Goal: Task Accomplishment & Management: Complete application form

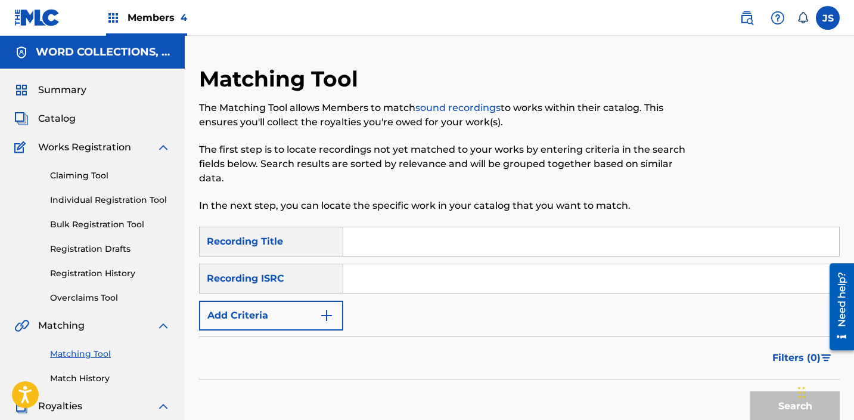
click at [64, 125] on span "Catalog" at bounding box center [57, 118] width 38 height 14
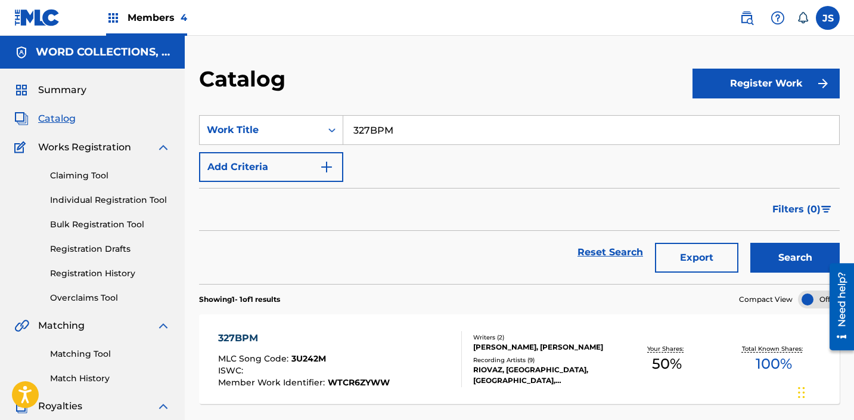
click at [755, 17] on link at bounding box center [747, 18] width 24 height 24
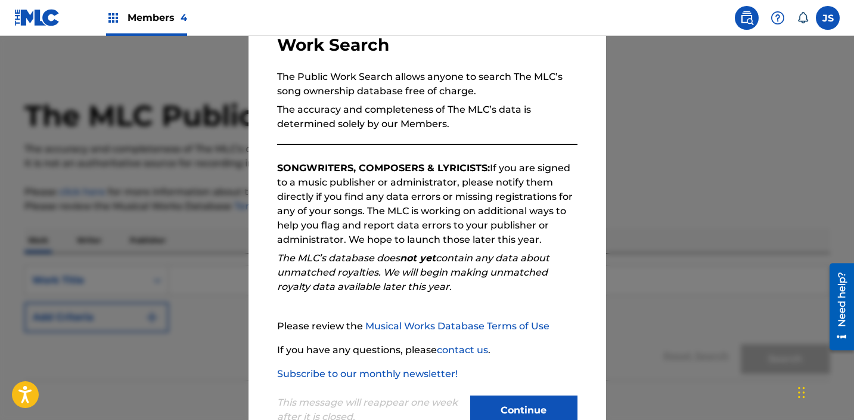
scroll to position [126, 0]
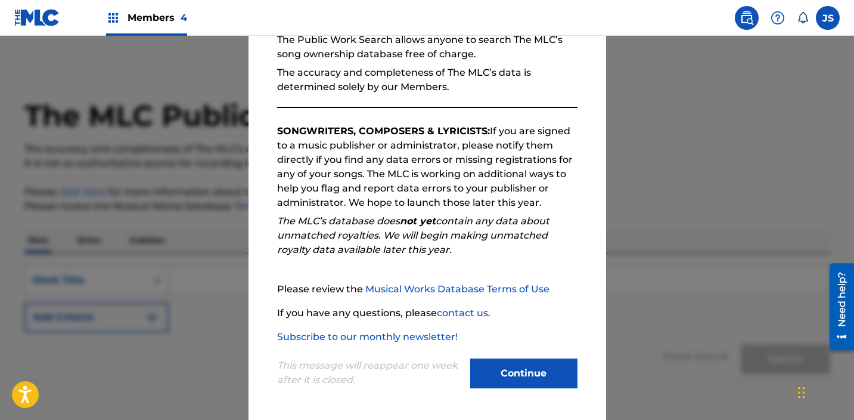
click at [497, 365] on button "Continue" at bounding box center [523, 373] width 107 height 30
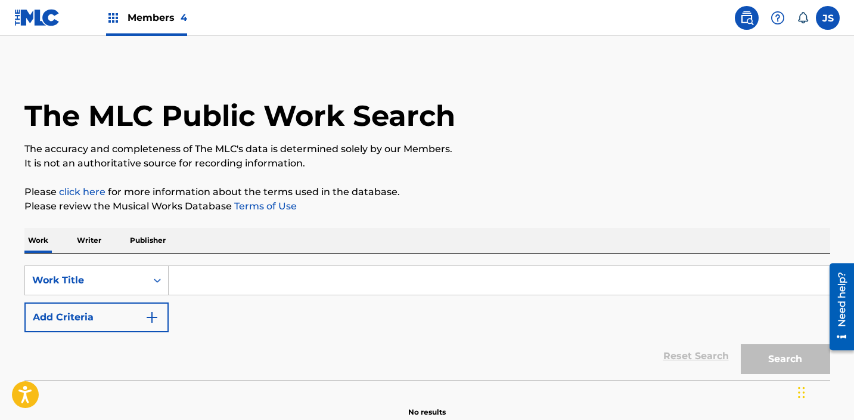
click at [260, 284] on input "Search Form" at bounding box center [499, 280] width 661 height 29
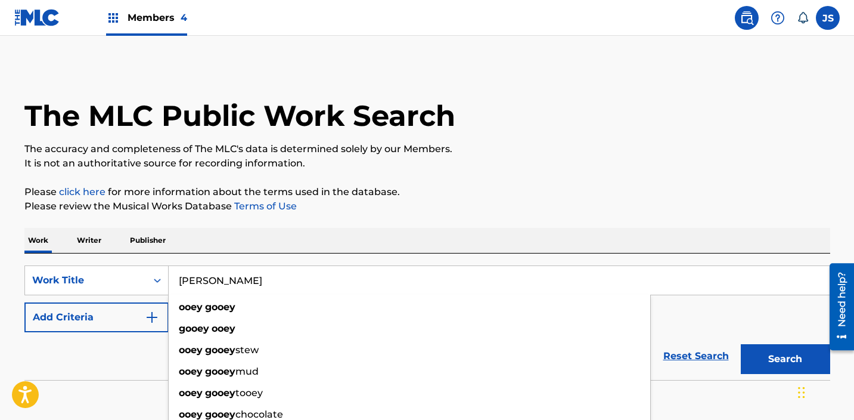
type input "[PERSON_NAME]"
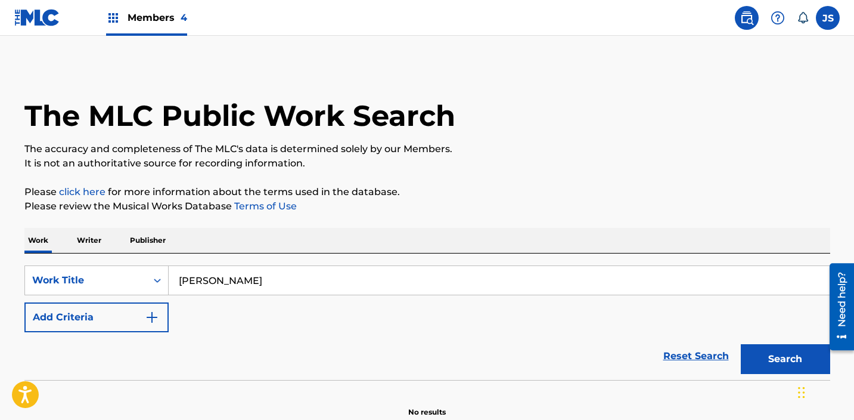
click at [145, 321] on img "Search Form" at bounding box center [152, 317] width 14 height 14
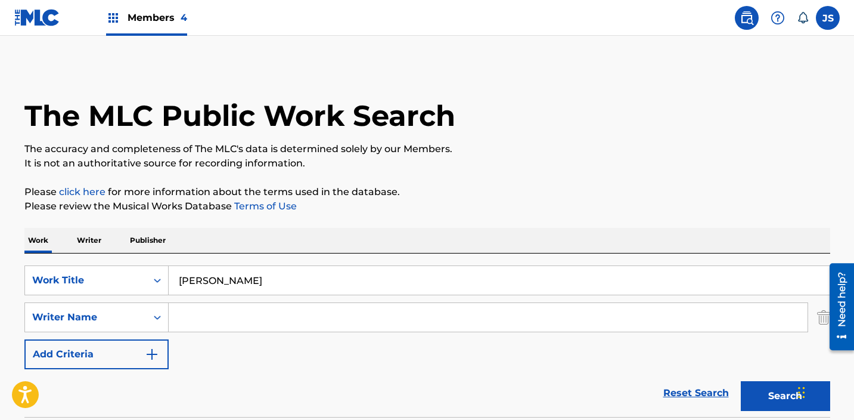
click at [199, 320] on input "Search Form" at bounding box center [488, 317] width 639 height 29
type input "[PERSON_NAME]"
click at [741, 381] on button "Search" at bounding box center [785, 396] width 89 height 30
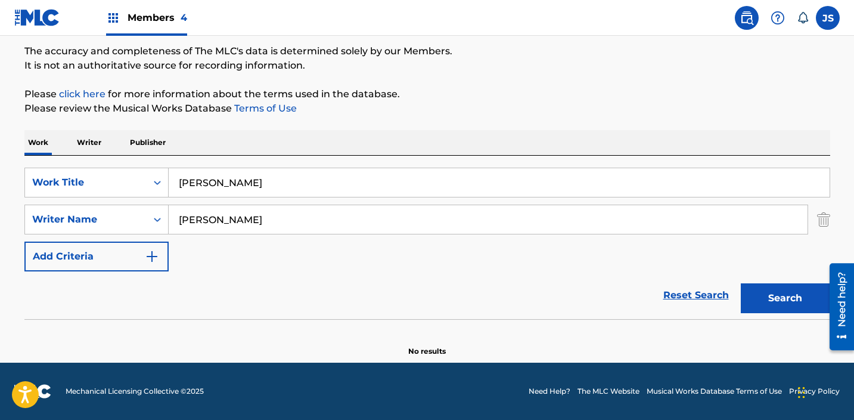
click at [277, 175] on input "[PERSON_NAME]" at bounding box center [499, 182] width 661 height 29
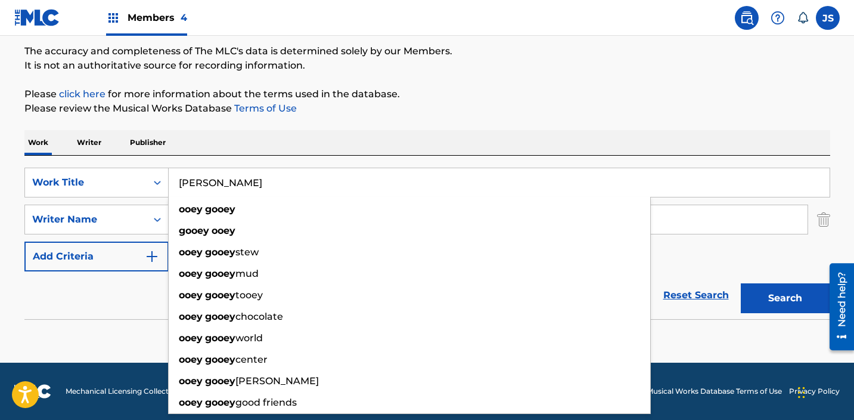
click at [277, 175] on input "[PERSON_NAME]" at bounding box center [499, 182] width 661 height 29
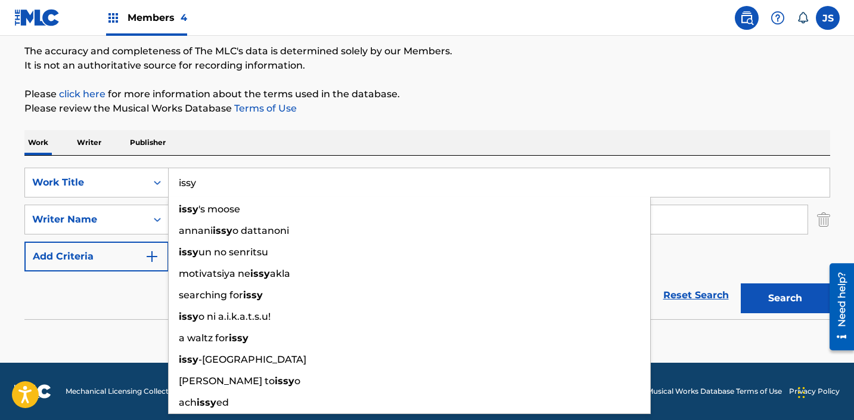
type input "issy"
click at [741, 283] on button "Search" at bounding box center [785, 298] width 89 height 30
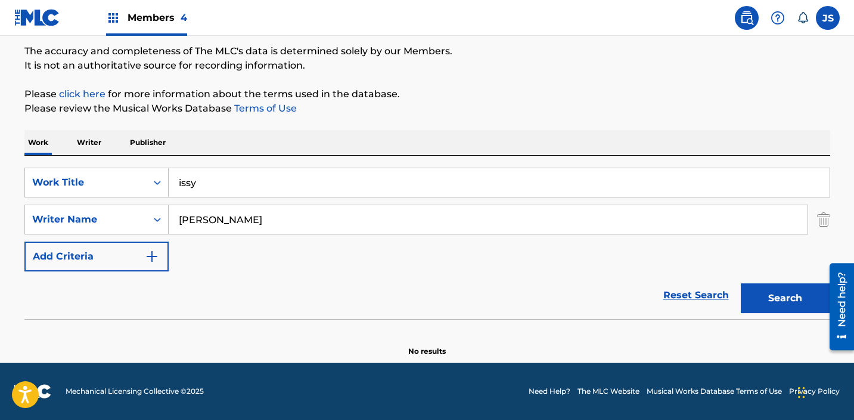
click at [741, 283] on button "Search" at bounding box center [785, 298] width 89 height 30
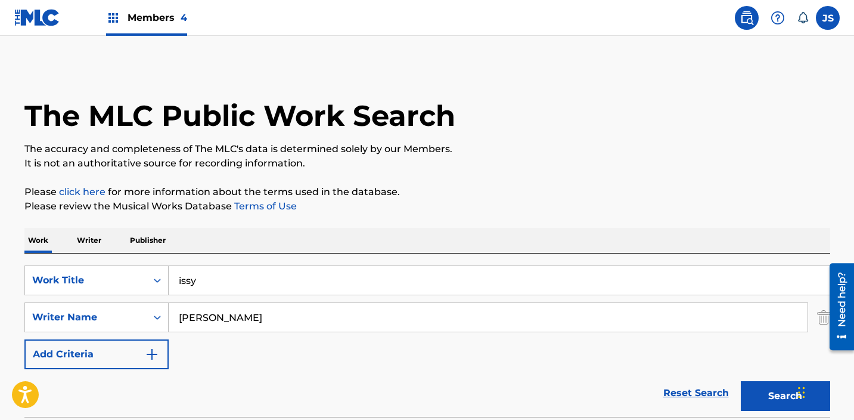
click at [132, 32] on div "Members 4" at bounding box center [146, 17] width 81 height 35
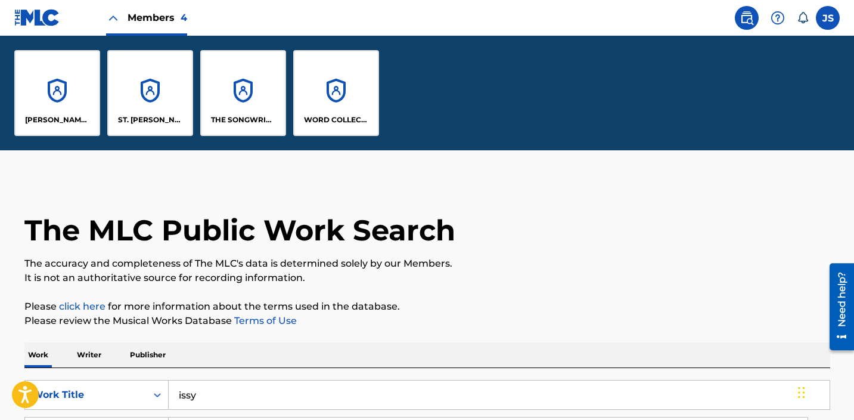
click at [342, 108] on div "WORD COLLECTIONS, INC." at bounding box center [336, 93] width 86 height 86
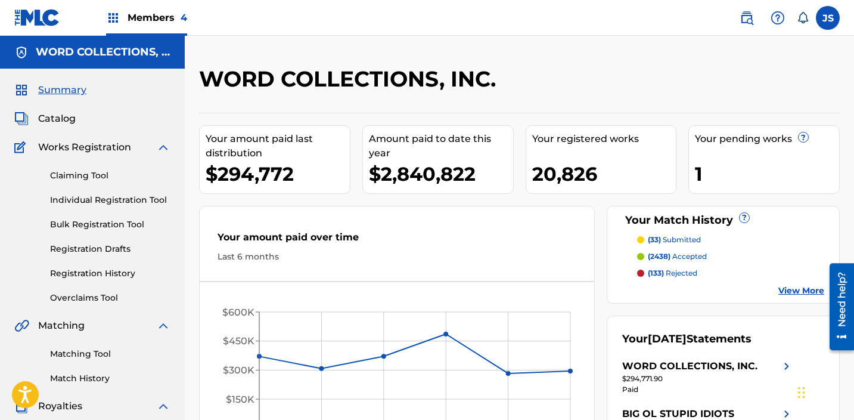
click at [80, 148] on span "Works Registration" at bounding box center [84, 147] width 93 height 14
click at [97, 202] on link "Individual Registration Tool" at bounding box center [110, 200] width 120 height 13
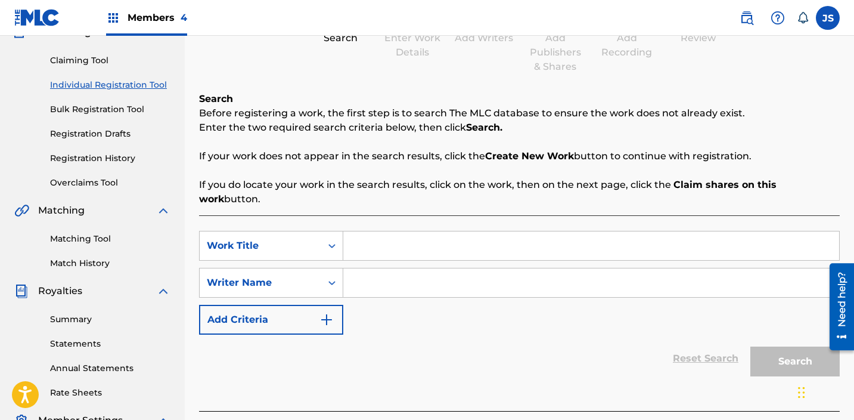
scroll to position [117, 0]
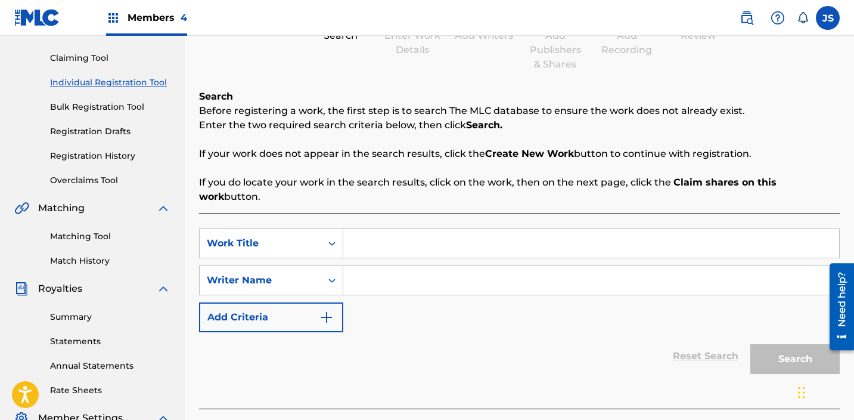
click at [365, 229] on input "Search Form" at bounding box center [591, 243] width 496 height 29
type input "[PERSON_NAME]"
click at [364, 288] on div "SearchWithCriteriab74ab293-2efd-4dde-89e0-6ba2d3c67e25 Work Title ooey gooey Se…" at bounding box center [519, 280] width 641 height 104
click at [364, 269] on input "Search Form" at bounding box center [591, 280] width 496 height 29
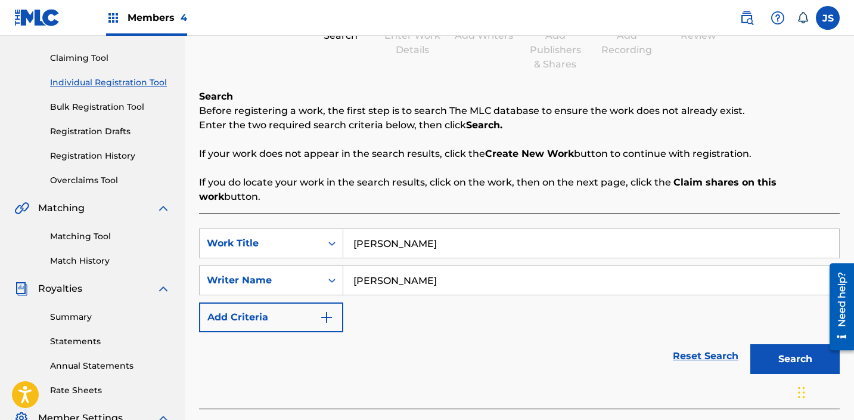
type input "[PERSON_NAME]"
click at [794, 352] on button "Search" at bounding box center [795, 359] width 89 height 30
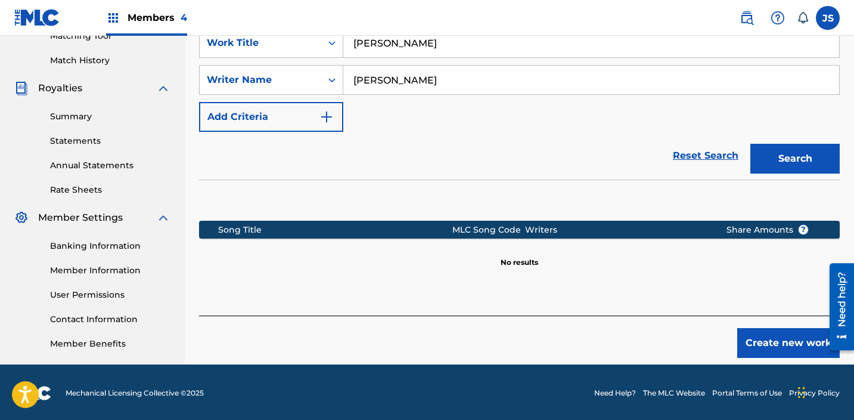
scroll to position [320, 0]
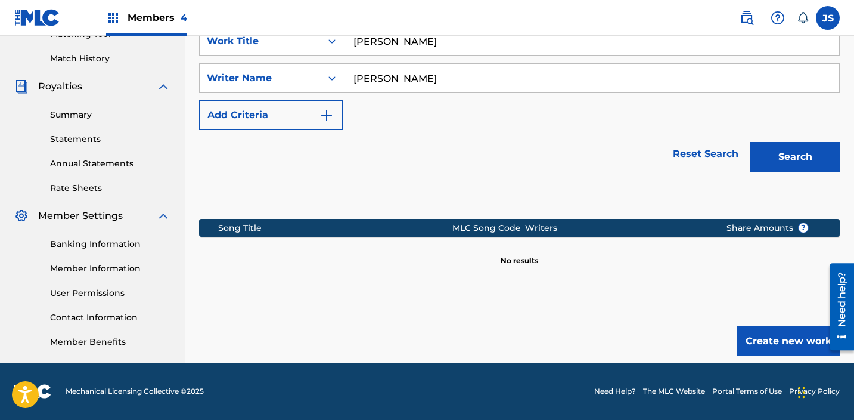
click at [771, 337] on button "Create new work" at bounding box center [789, 341] width 103 height 30
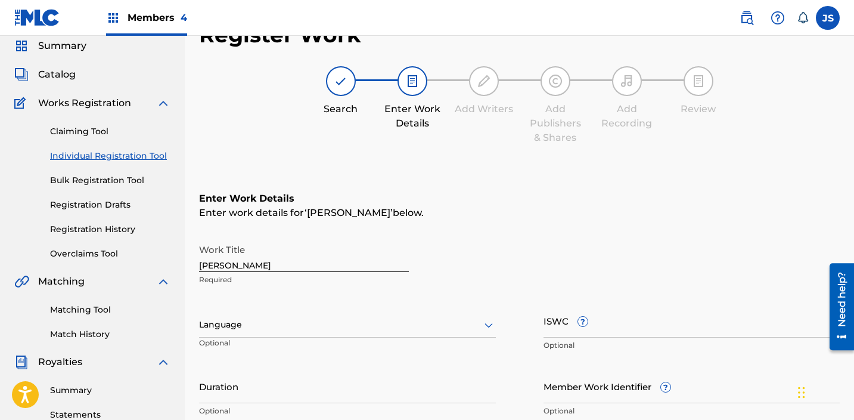
scroll to position [48, 0]
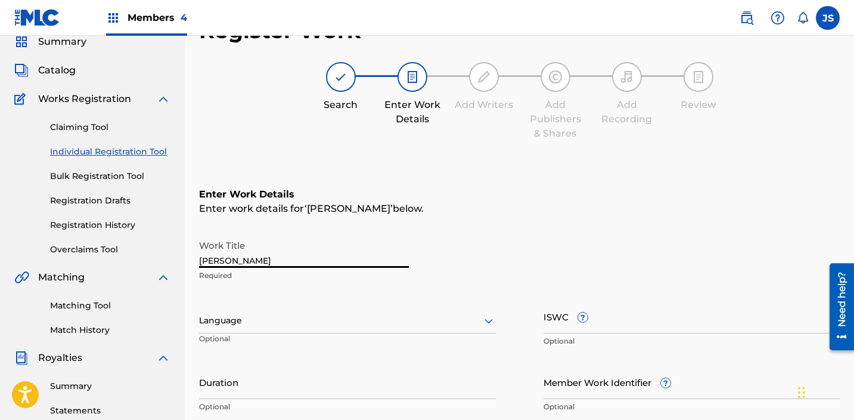
click at [231, 253] on input "[PERSON_NAME]" at bounding box center [304, 251] width 210 height 34
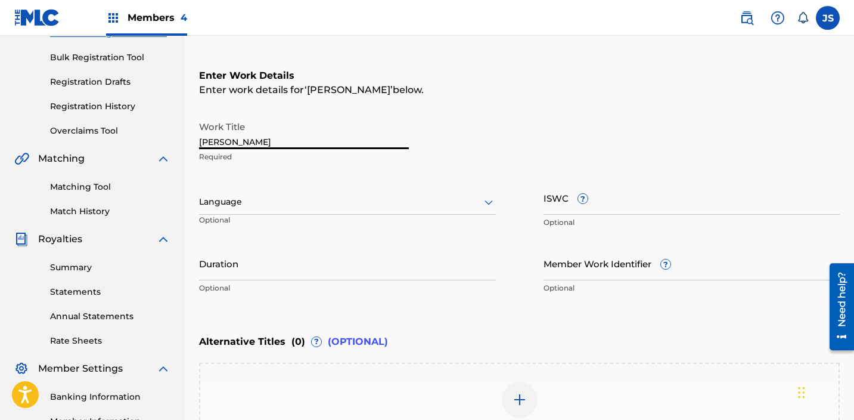
scroll to position [166, 0]
type input "[PERSON_NAME]"
click at [608, 268] on input "Member Work Identifier ?" at bounding box center [692, 264] width 297 height 34
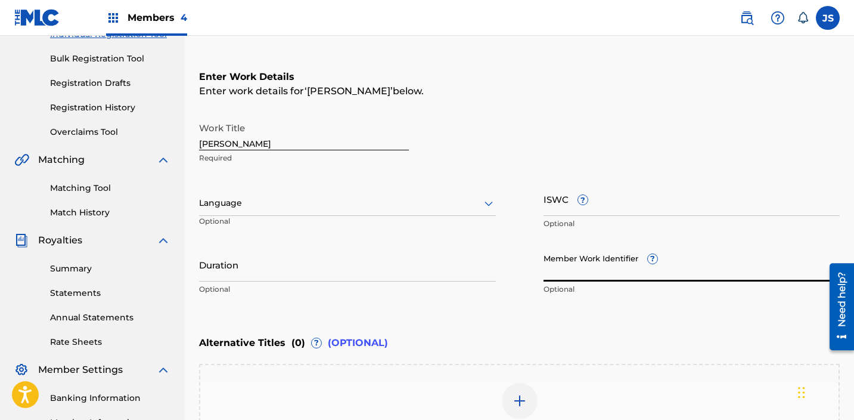
paste input "W78VHXK5F"
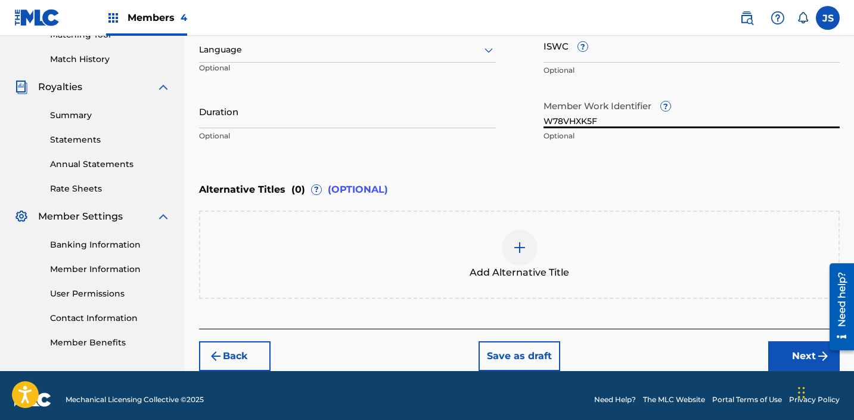
scroll to position [320, 0]
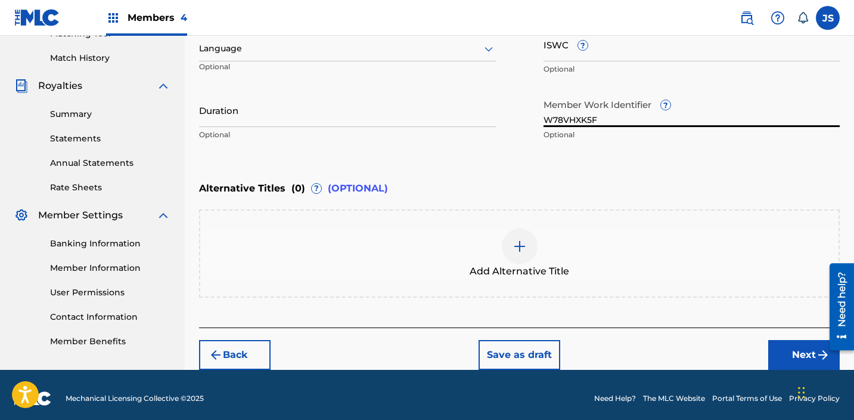
type input "W78VHXK5F"
click at [778, 354] on button "Next" at bounding box center [805, 355] width 72 height 30
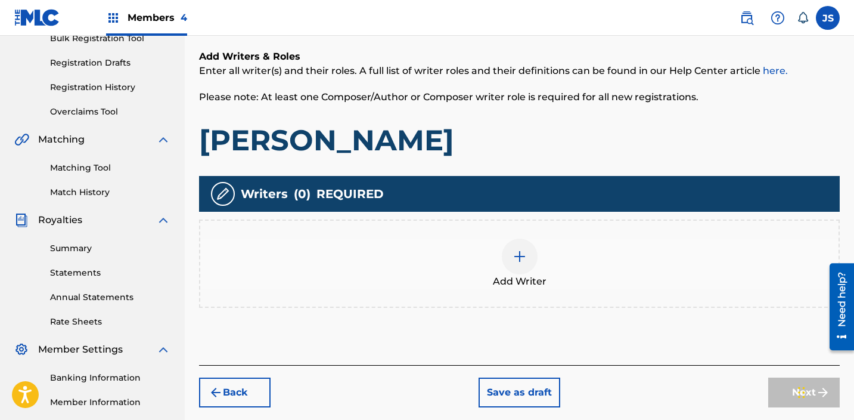
scroll to position [195, 0]
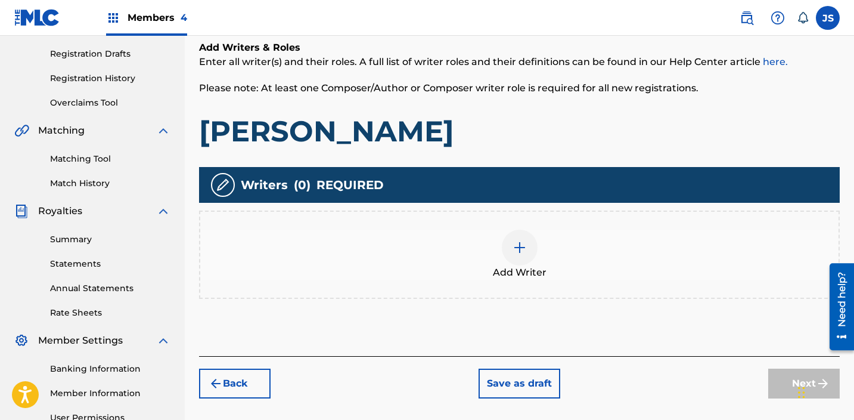
click at [507, 246] on div at bounding box center [520, 248] width 36 height 36
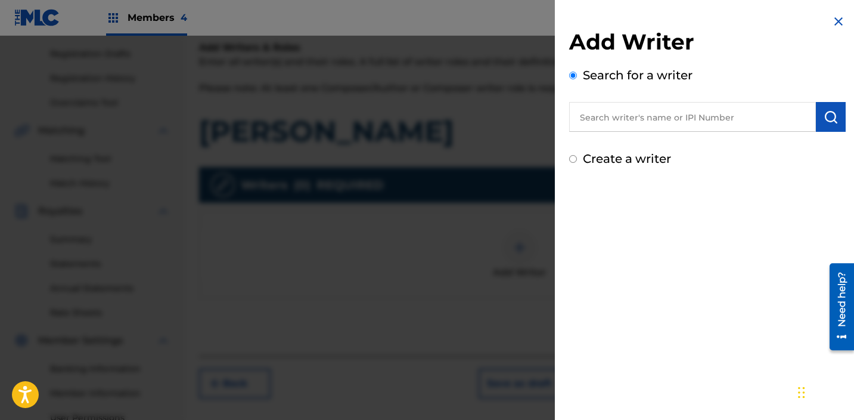
click at [605, 127] on input "text" at bounding box center [692, 117] width 247 height 30
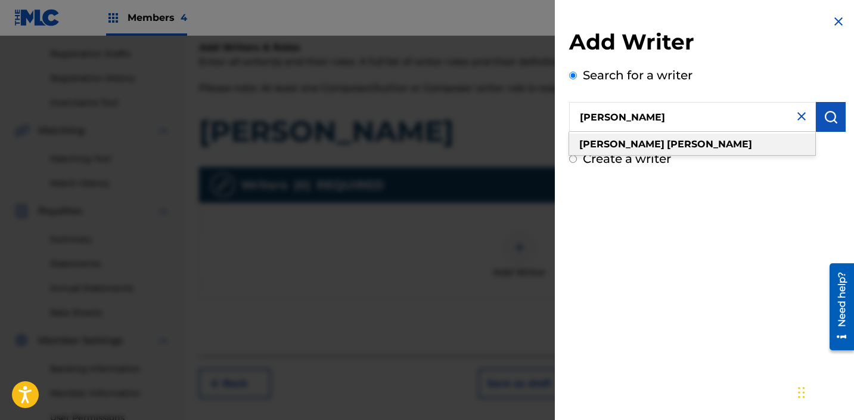
click at [667, 140] on strong "[PERSON_NAME]" at bounding box center [709, 143] width 85 height 11
type input "[PERSON_NAME]"
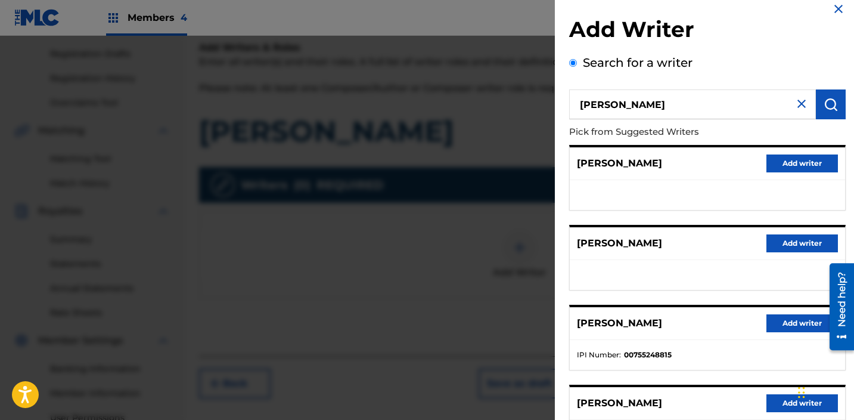
scroll to position [13, 0]
click at [777, 317] on button "Add writer" at bounding box center [803, 323] width 72 height 18
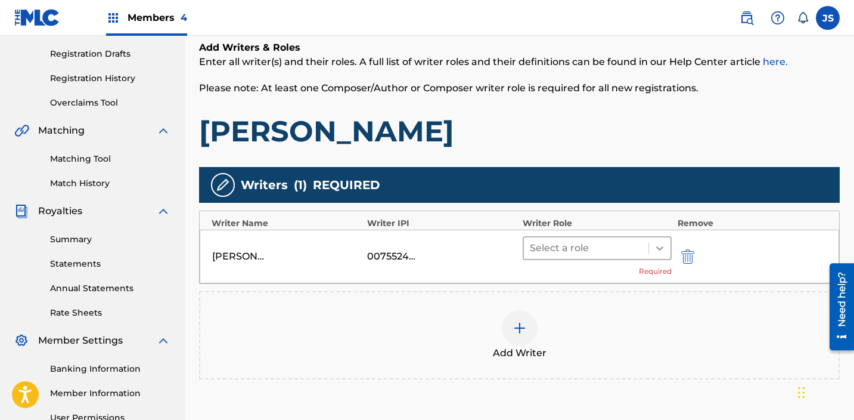
click at [659, 249] on icon at bounding box center [659, 248] width 7 height 4
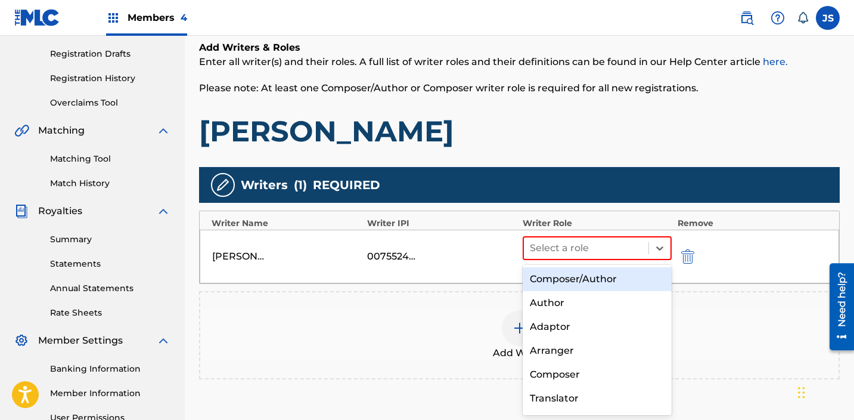
click at [629, 277] on div "Composer/Author" at bounding box center [597, 279] width 149 height 24
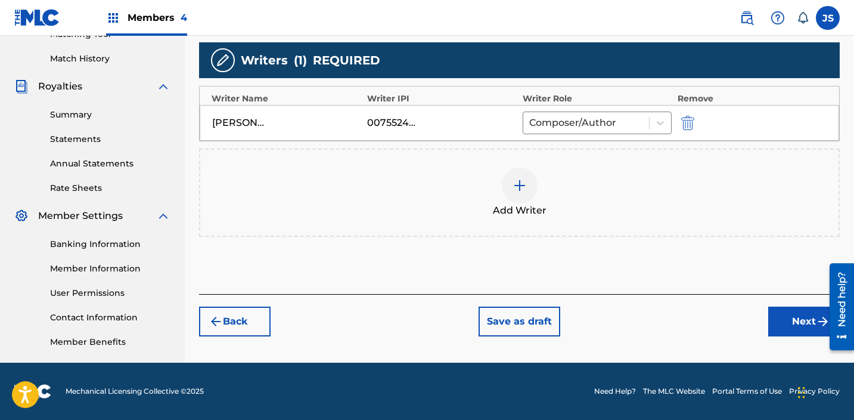
click at [779, 324] on button "Next" at bounding box center [805, 321] width 72 height 30
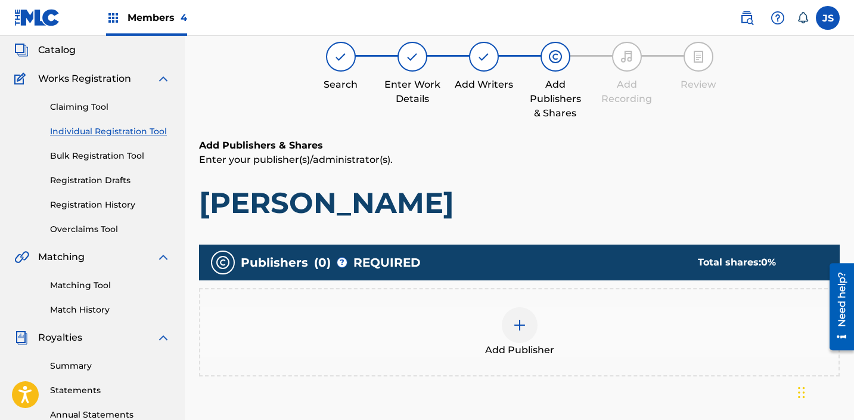
scroll to position [72, 0]
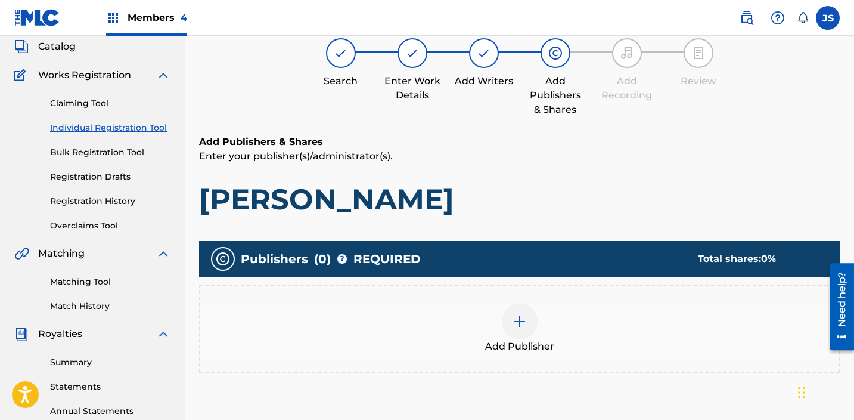
click at [500, 314] on div "Add Publisher" at bounding box center [519, 328] width 639 height 50
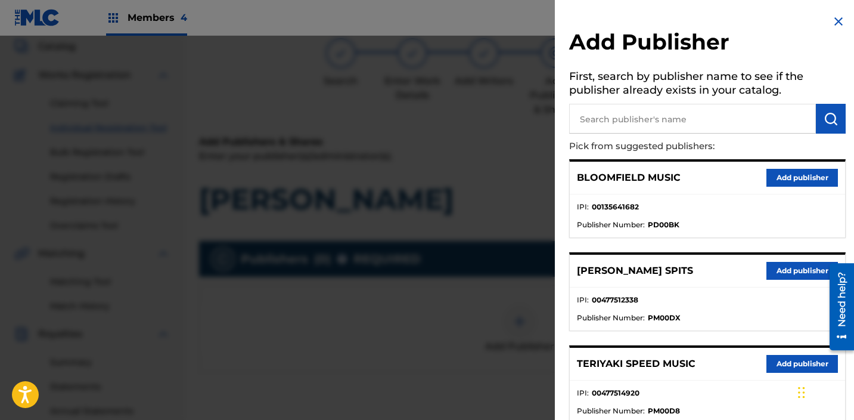
click at [626, 125] on input "text" at bounding box center [692, 119] width 247 height 30
type input "TWO PAIRS OF PANTS"
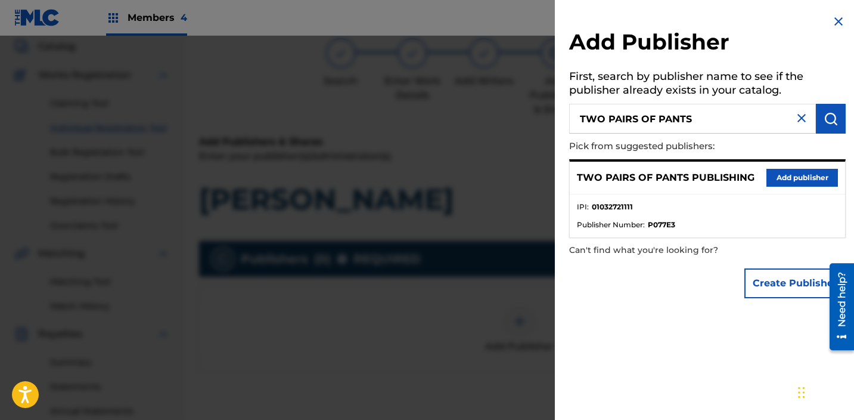
click at [788, 179] on button "Add publisher" at bounding box center [803, 178] width 72 height 18
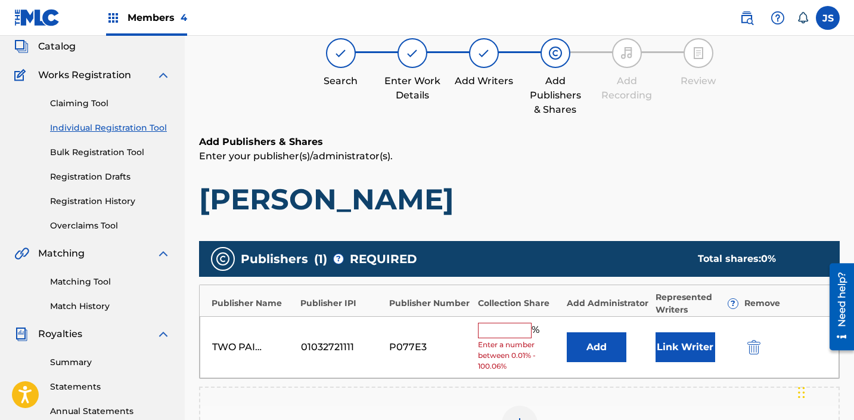
scroll to position [101, 0]
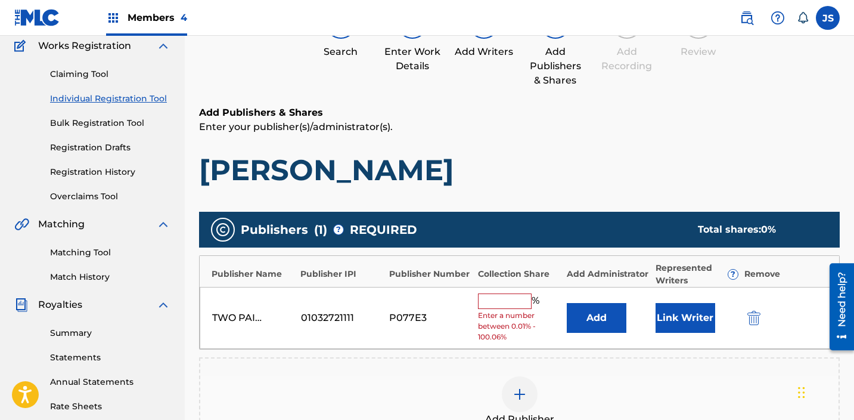
click at [504, 301] on input "text" at bounding box center [505, 301] width 54 height 16
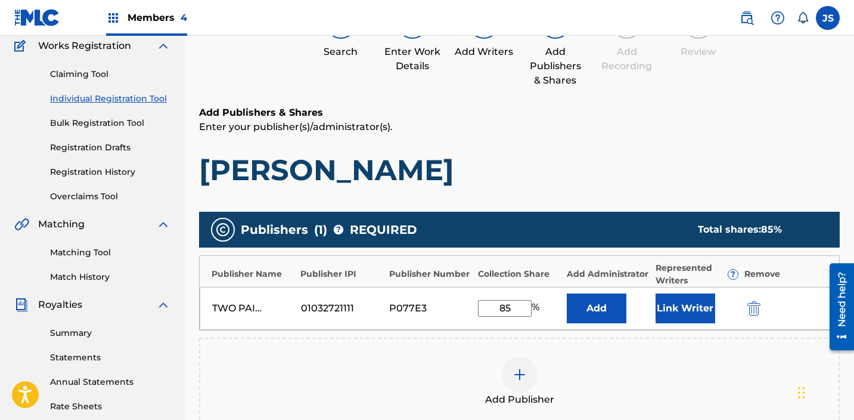
type input "85"
click at [596, 309] on button "Add" at bounding box center [597, 308] width 60 height 30
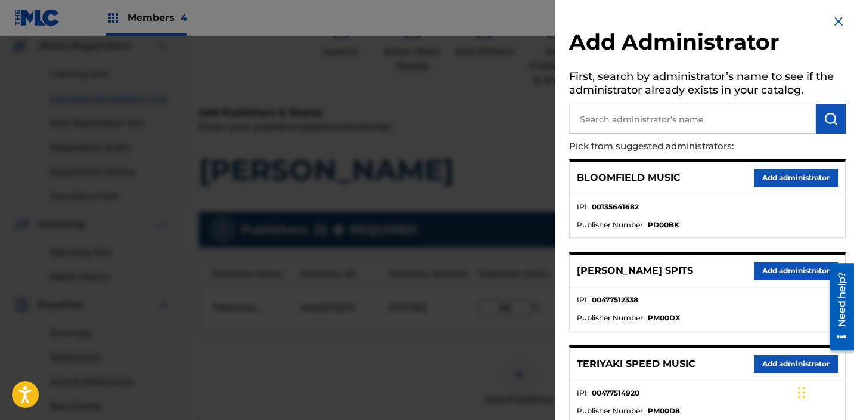
click at [673, 125] on input "text" at bounding box center [692, 119] width 247 height 30
type input "WORD COLLECTIONS"
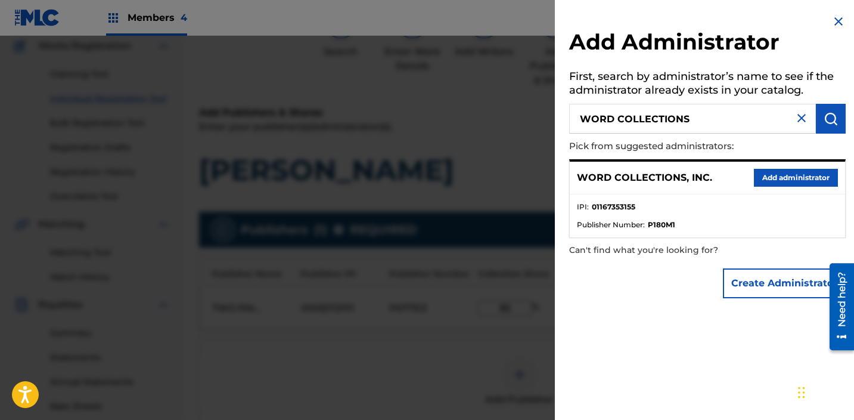
click at [821, 182] on button "Add administrator" at bounding box center [796, 178] width 84 height 18
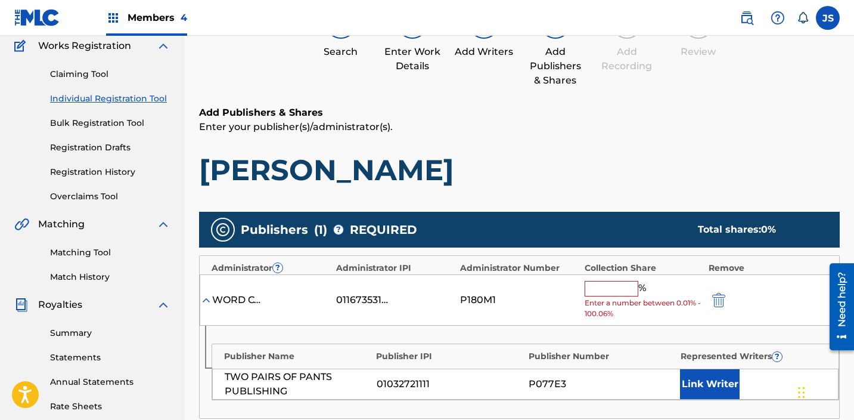
click at [610, 293] on input "text" at bounding box center [612, 289] width 54 height 16
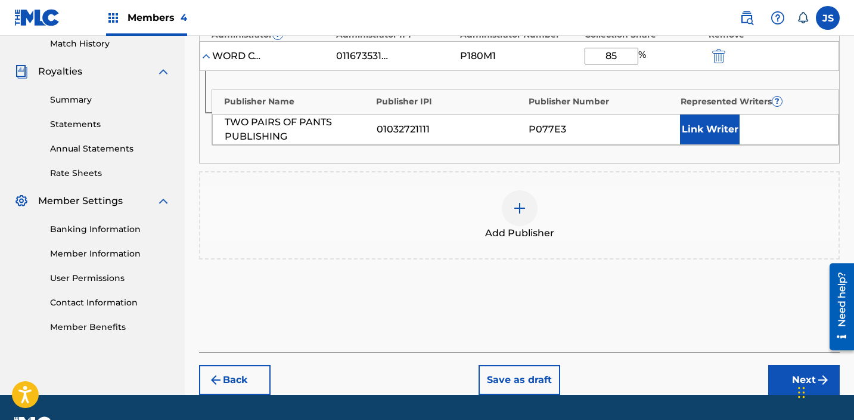
scroll to position [367, 0]
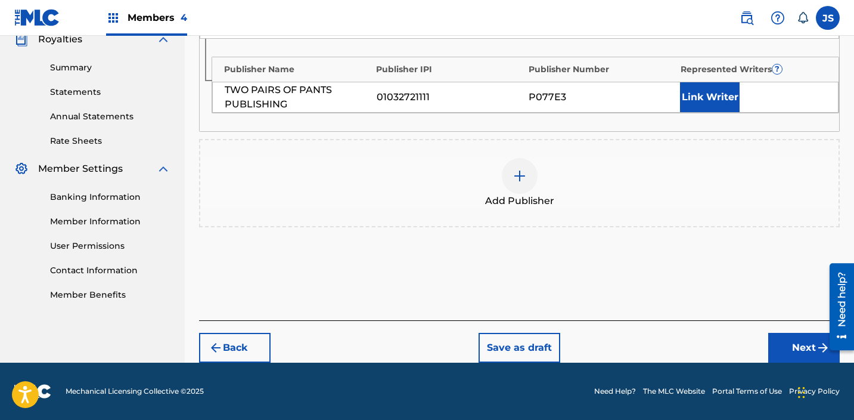
type input "85"
click at [789, 339] on button "Next" at bounding box center [805, 348] width 72 height 30
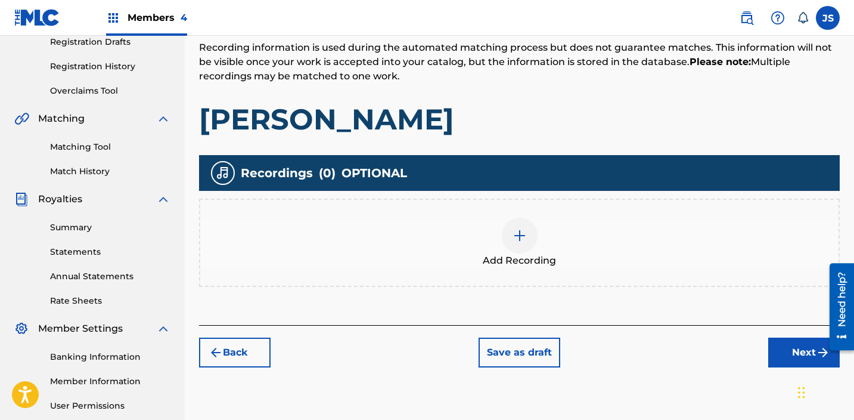
scroll to position [277, 0]
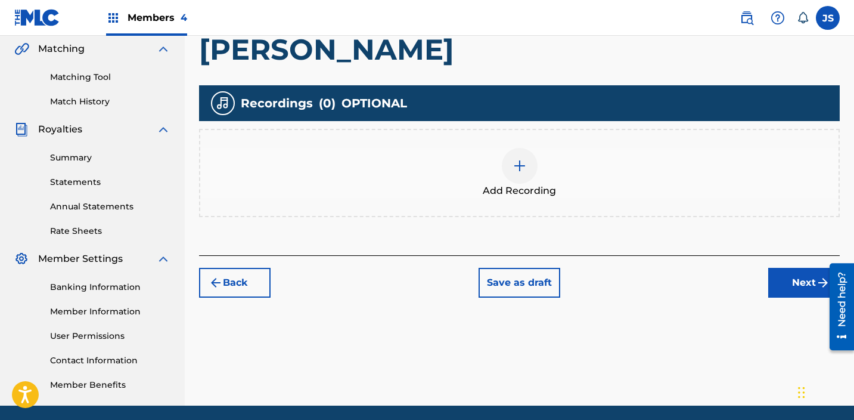
click at [518, 153] on div at bounding box center [520, 166] width 36 height 36
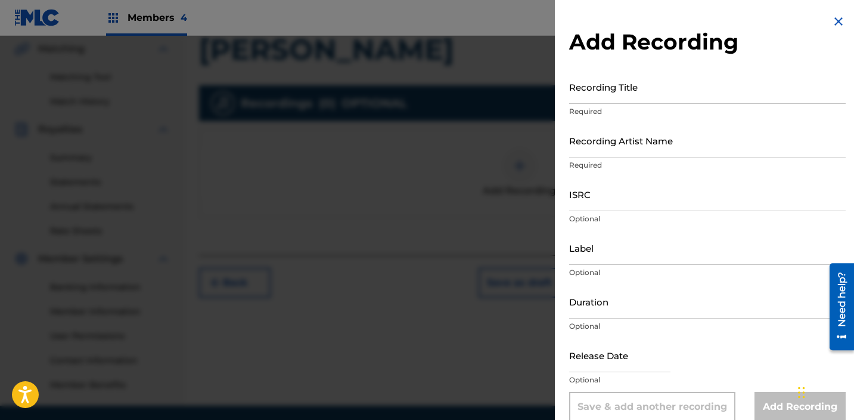
click at [629, 207] on input "ISRC" at bounding box center [707, 194] width 277 height 34
paste input "QZZ8A2521603"
type input "QZZ8A2521603"
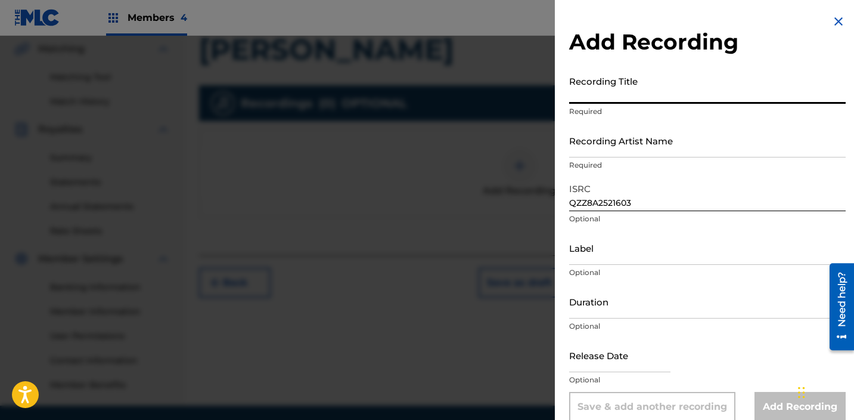
click at [633, 95] on input "Recording Title" at bounding box center [707, 87] width 277 height 34
type input "[PERSON_NAME]"
click at [693, 156] on input "Recording Artist Name" at bounding box center [707, 140] width 277 height 34
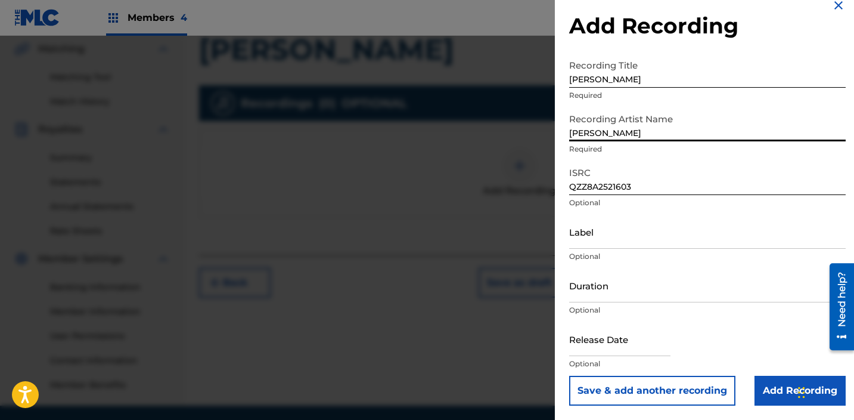
scroll to position [320, 0]
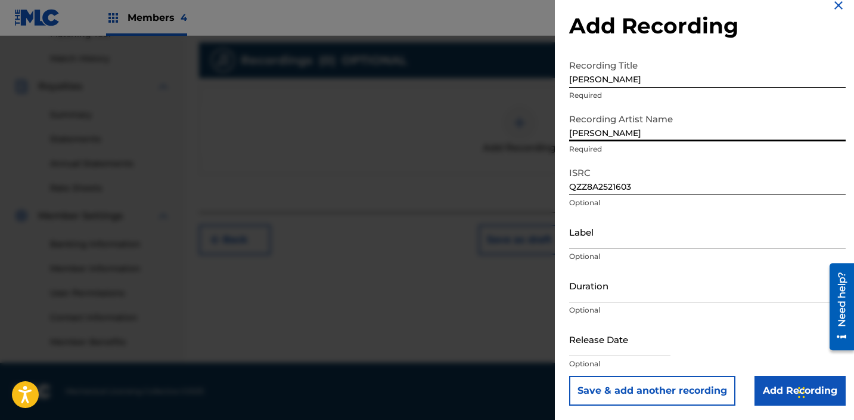
type input "[PERSON_NAME]"
click at [760, 396] on input "Add Recording" at bounding box center [800, 391] width 91 height 30
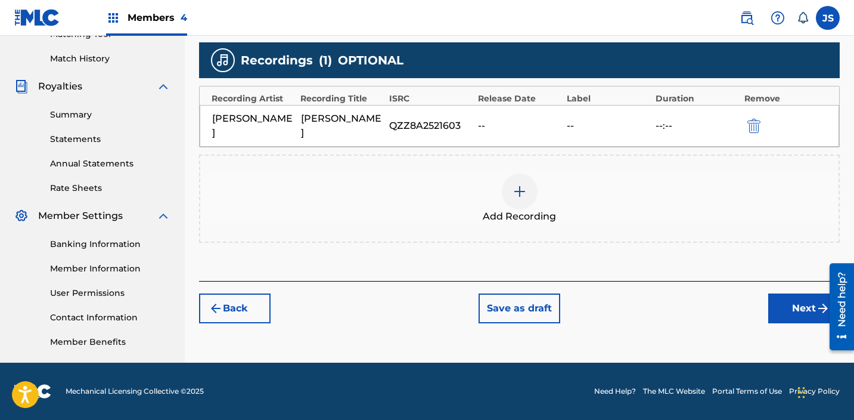
click at [797, 300] on button "Next" at bounding box center [805, 308] width 72 height 30
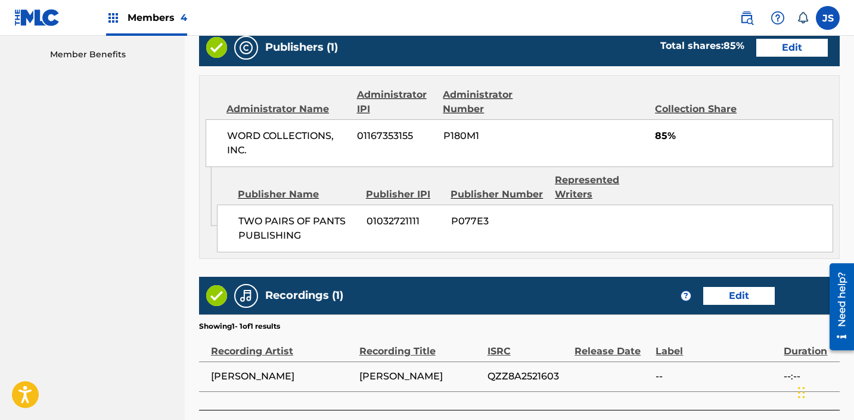
scroll to position [695, 0]
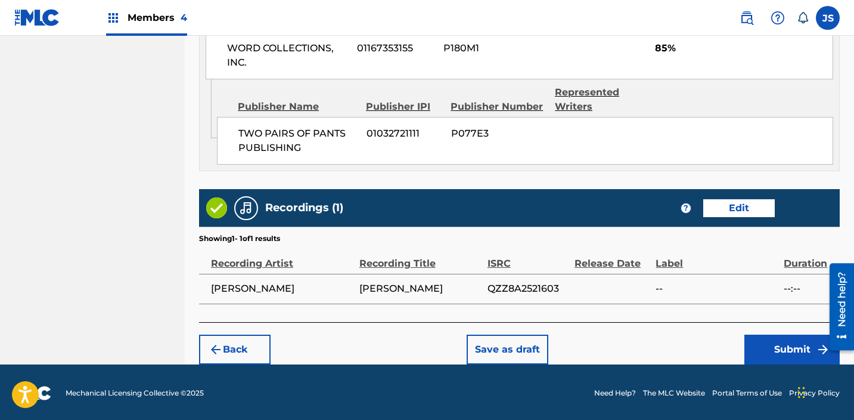
click at [772, 334] on button "Submit" at bounding box center [792, 349] width 95 height 30
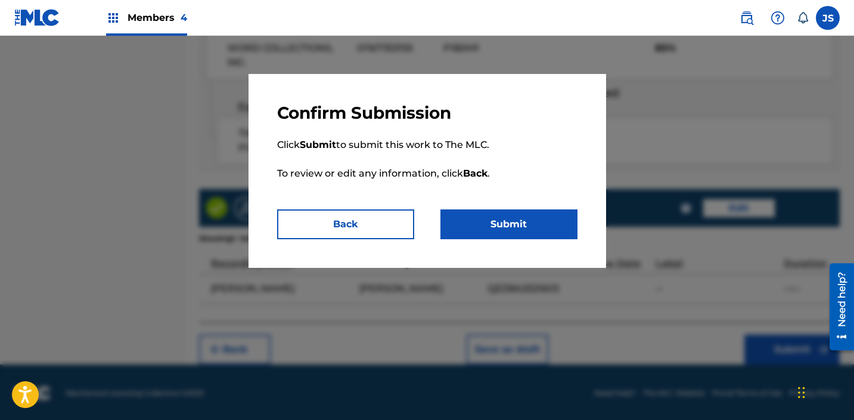
click at [569, 212] on button "Submit" at bounding box center [509, 224] width 137 height 30
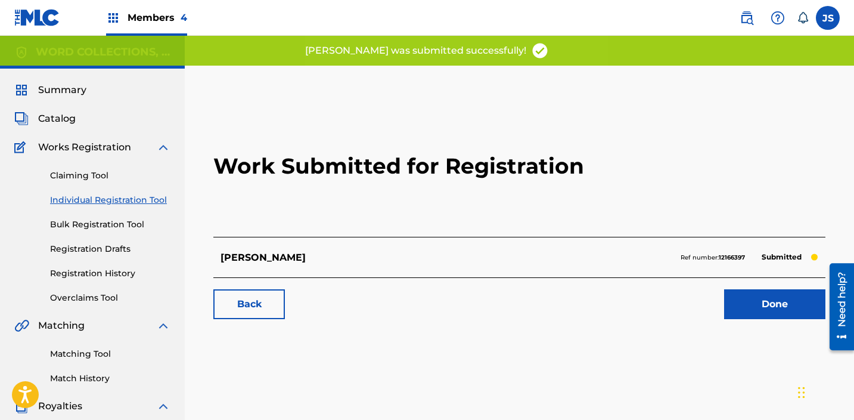
click at [112, 203] on link "Individual Registration Tool" at bounding box center [110, 200] width 120 height 13
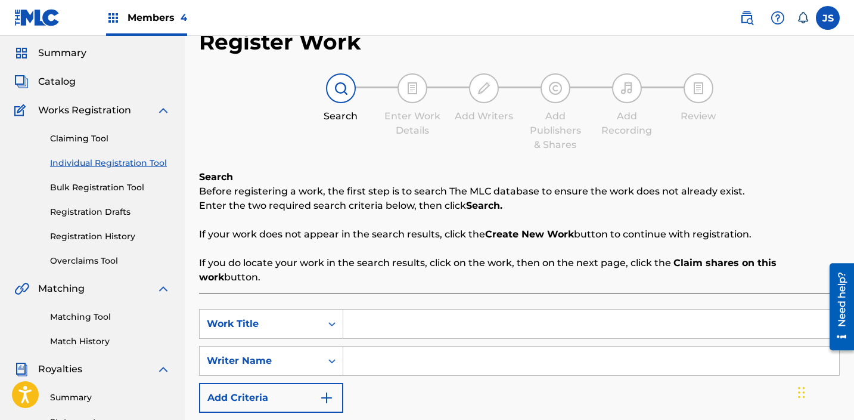
scroll to position [38, 0]
click at [467, 312] on input "Search Form" at bounding box center [591, 323] width 496 height 29
type input "ISSY"
click at [485, 346] on input "Search Form" at bounding box center [591, 360] width 496 height 29
type input "[PERSON_NAME]"
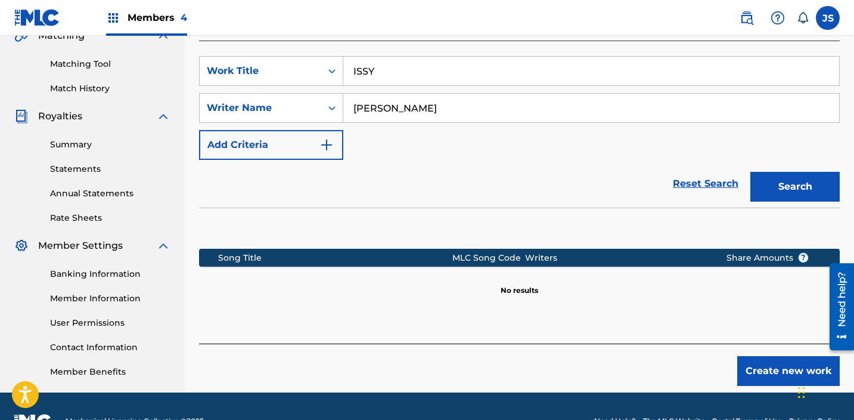
scroll to position [292, 0]
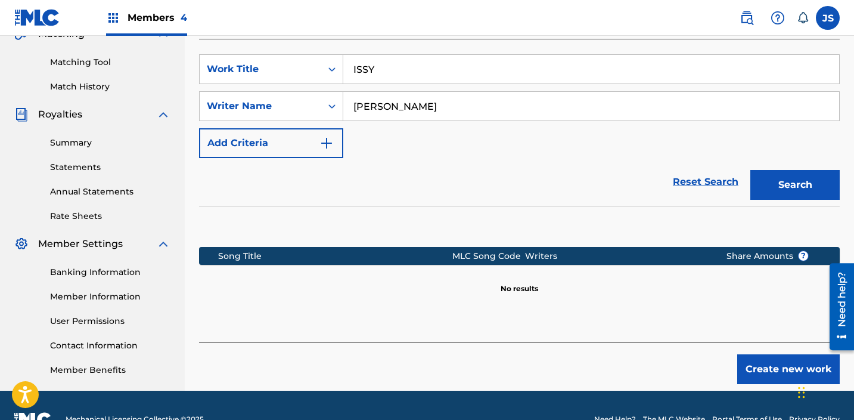
click at [761, 355] on button "Create new work" at bounding box center [789, 369] width 103 height 30
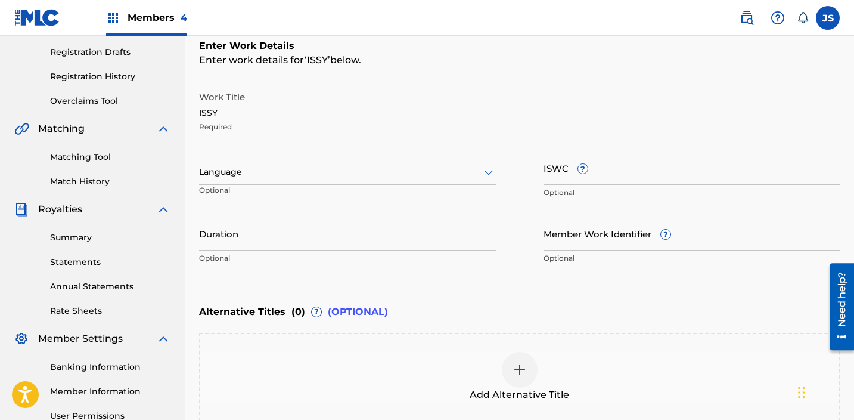
scroll to position [195, 0]
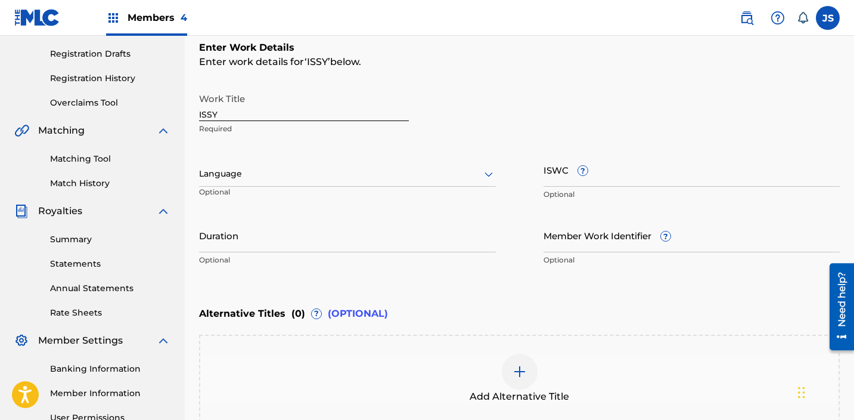
click at [625, 246] on input "Member Work Identifier ?" at bounding box center [692, 235] width 297 height 34
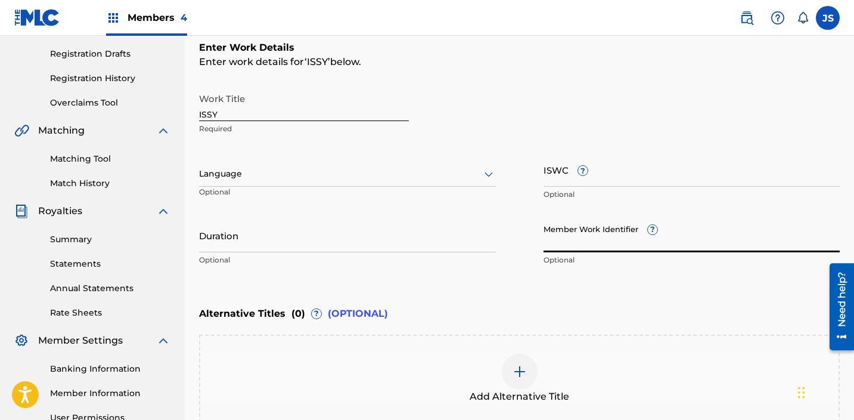
paste input "WAT4WCUMY"
type input "WAT4WCUMY"
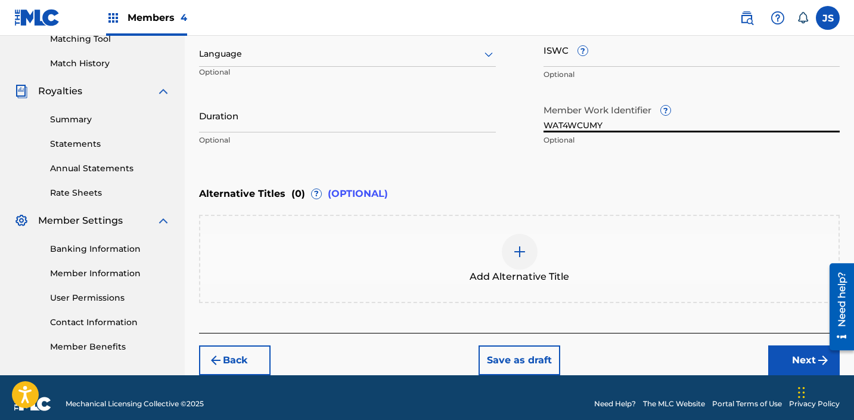
scroll to position [327, 0]
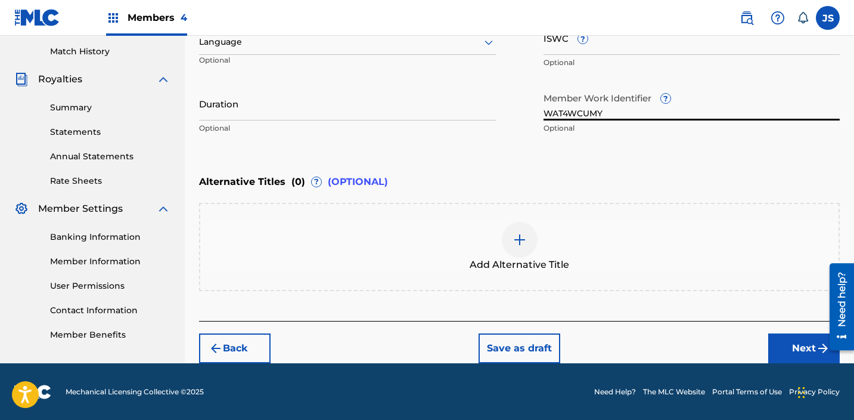
click at [779, 339] on button "Next" at bounding box center [805, 348] width 72 height 30
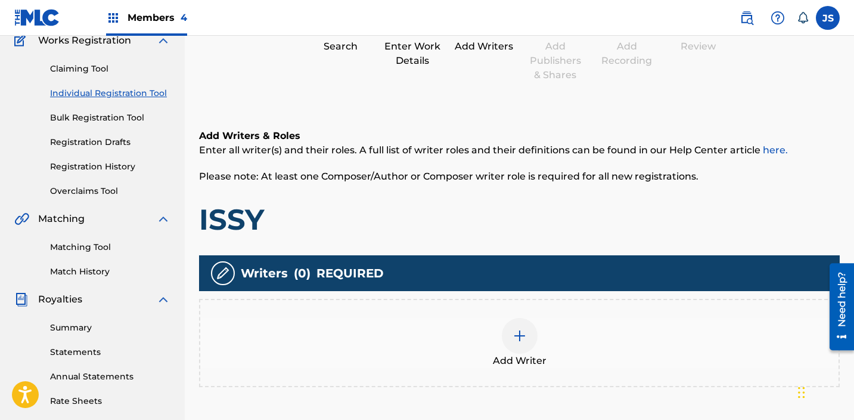
scroll to position [135, 0]
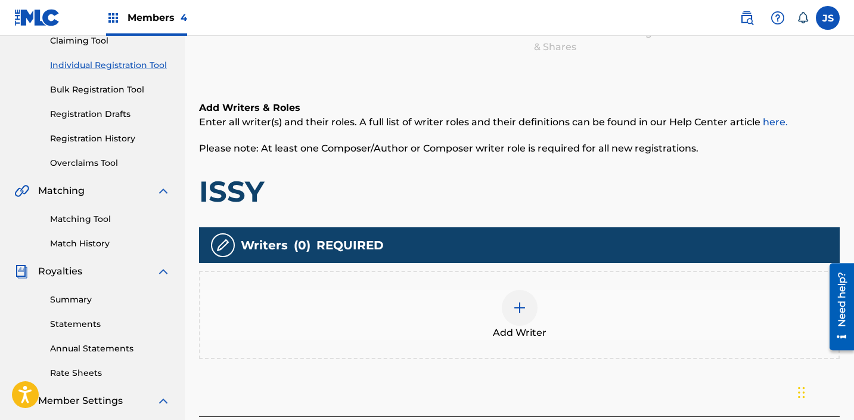
click at [593, 300] on div "Add Writer" at bounding box center [519, 315] width 639 height 50
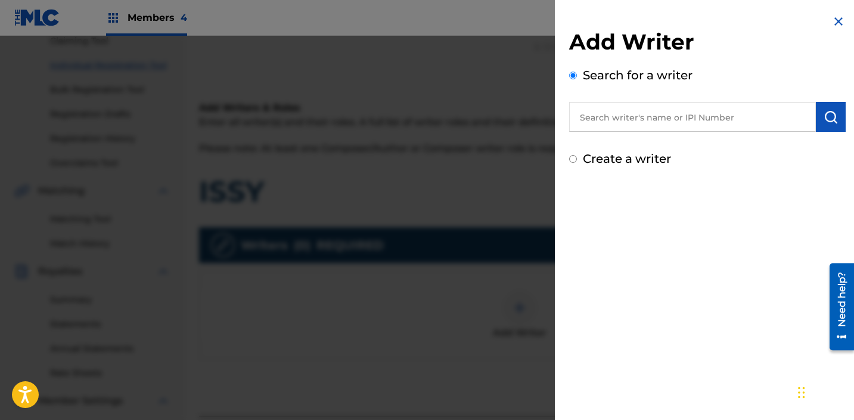
click at [637, 110] on input "text" at bounding box center [692, 117] width 247 height 30
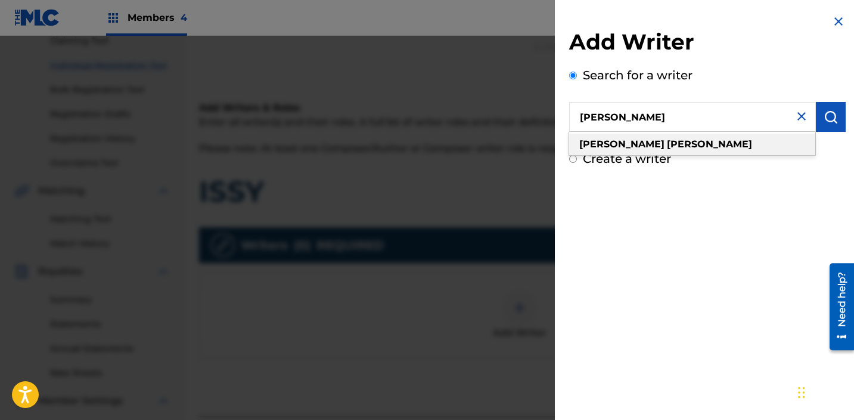
click at [667, 138] on div "[PERSON_NAME]" at bounding box center [692, 144] width 246 height 21
type input "[PERSON_NAME]"
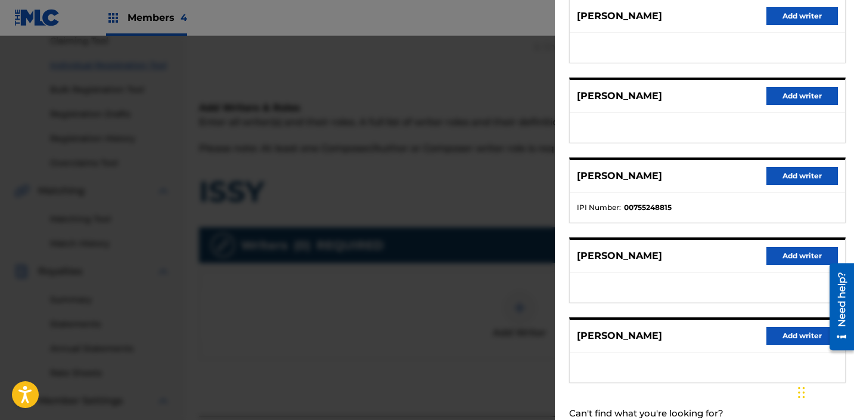
scroll to position [185, 0]
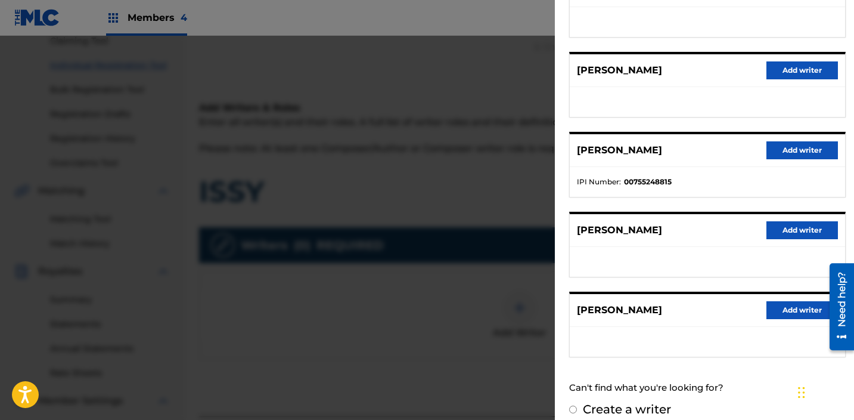
click at [773, 151] on button "Add writer" at bounding box center [803, 150] width 72 height 18
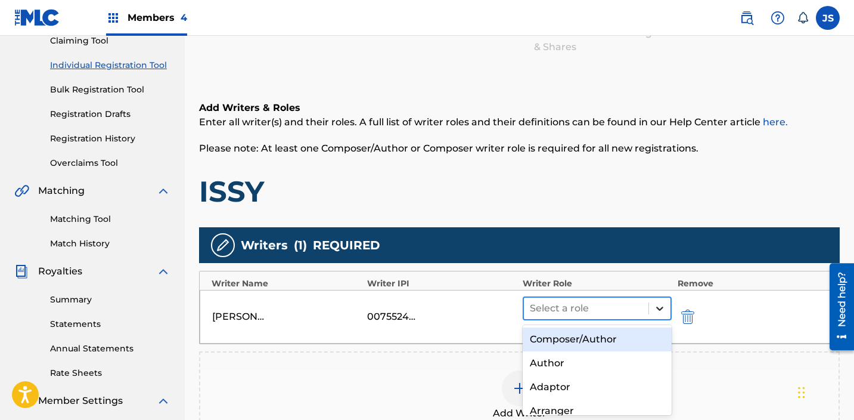
click at [661, 311] on icon at bounding box center [660, 308] width 12 height 12
click at [575, 339] on div "Composer/Author" at bounding box center [597, 339] width 149 height 24
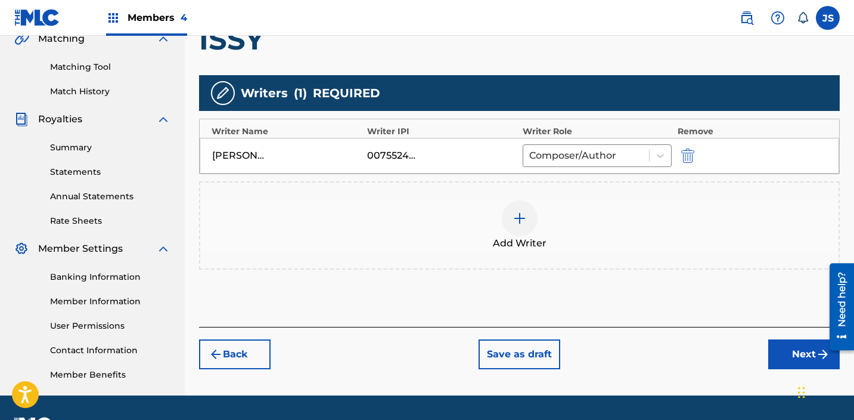
scroll to position [320, 0]
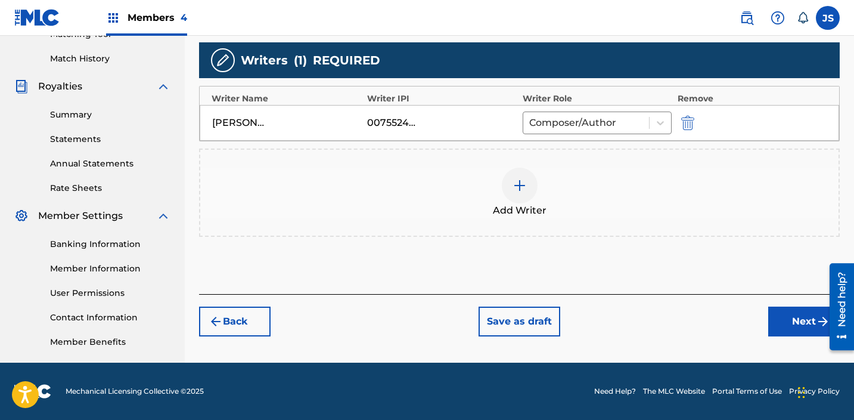
click at [781, 315] on button "Next" at bounding box center [805, 321] width 72 height 30
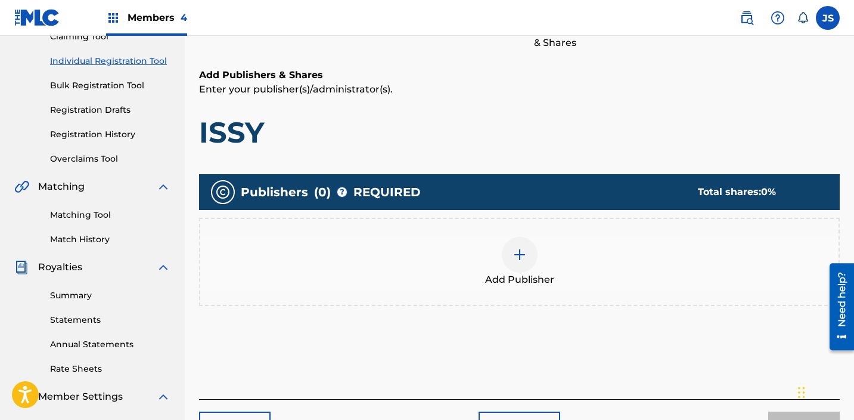
scroll to position [153, 0]
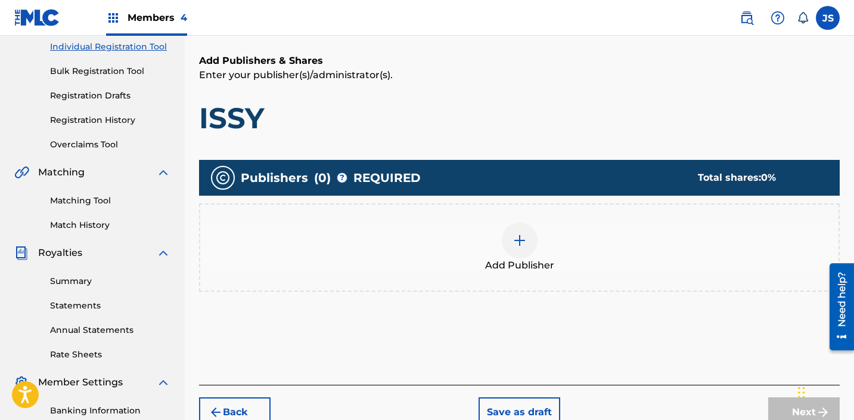
click at [516, 249] on div at bounding box center [520, 240] width 36 height 36
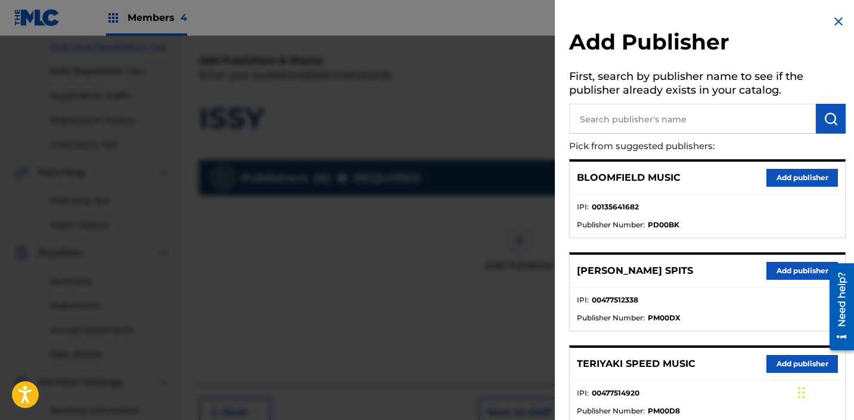
click at [619, 120] on input "text" at bounding box center [692, 119] width 247 height 30
type input "TWO PAIRS OF PANTS"
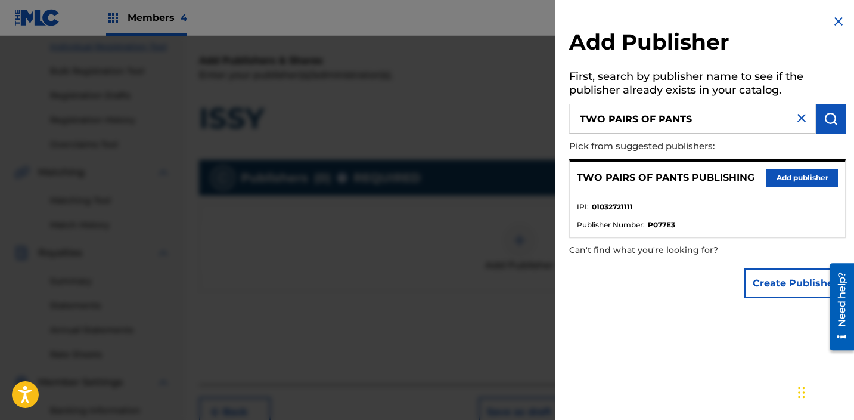
click at [790, 176] on button "Add publisher" at bounding box center [803, 178] width 72 height 18
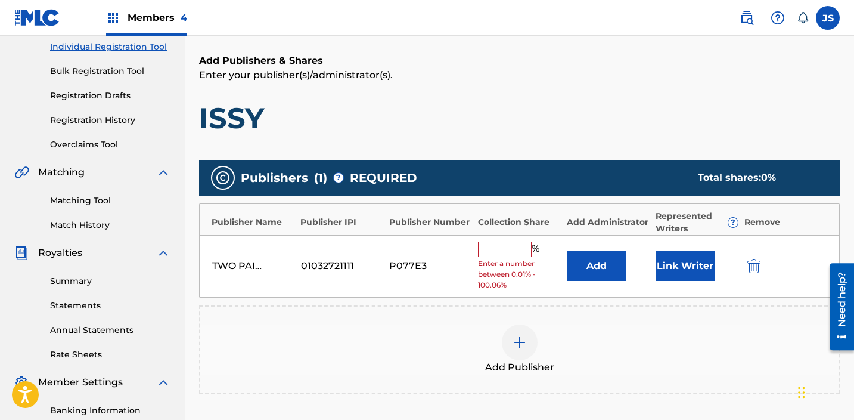
click at [494, 250] on input "text" at bounding box center [505, 249] width 54 height 16
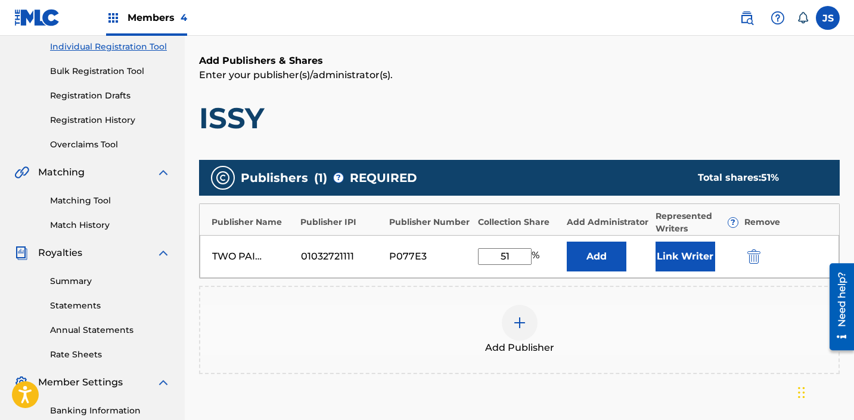
type input "51"
click at [589, 249] on button "Add" at bounding box center [597, 256] width 60 height 30
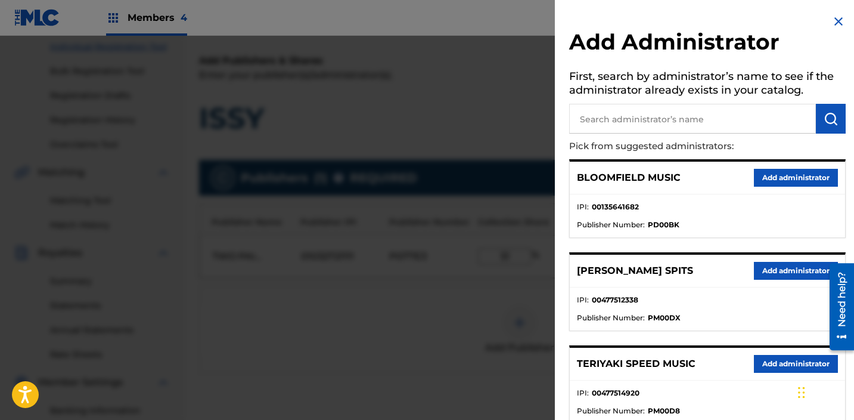
click at [637, 123] on input "text" at bounding box center [692, 119] width 247 height 30
type input "WORD"
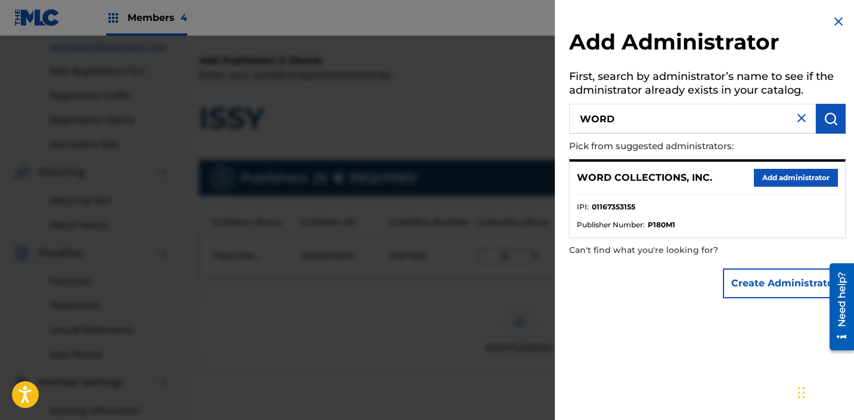
click at [801, 174] on button "Add administrator" at bounding box center [796, 178] width 84 height 18
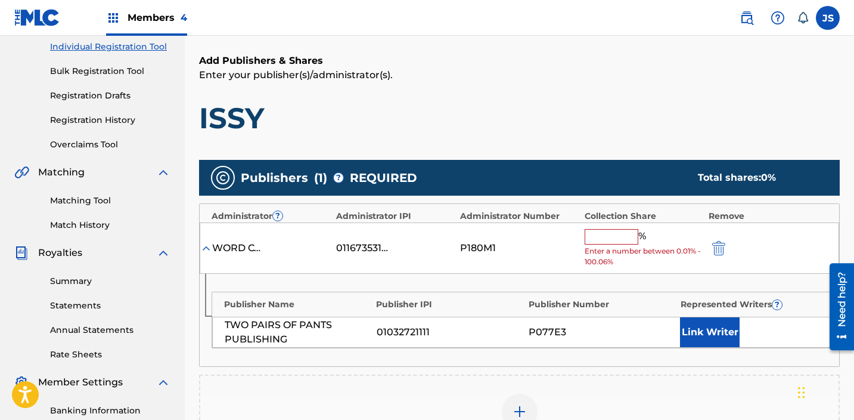
click at [617, 234] on input "text" at bounding box center [612, 237] width 54 height 16
type input "51"
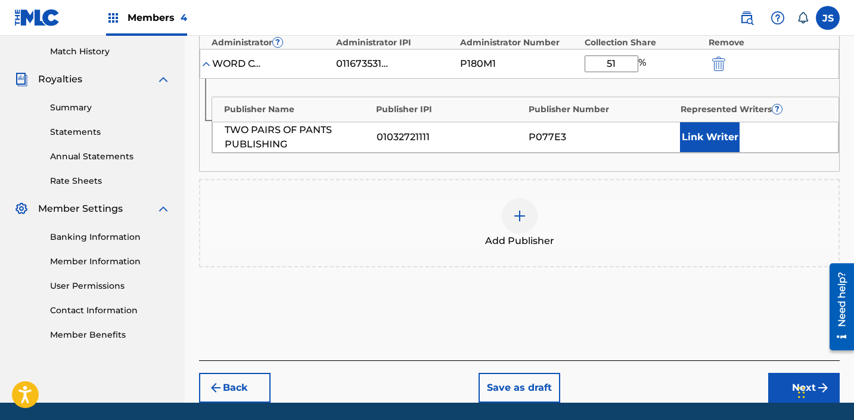
scroll to position [367, 0]
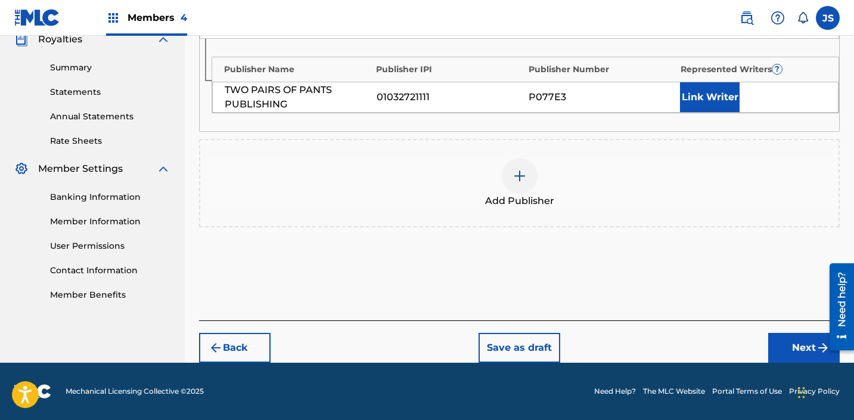
click at [795, 352] on button "Next" at bounding box center [805, 348] width 72 height 30
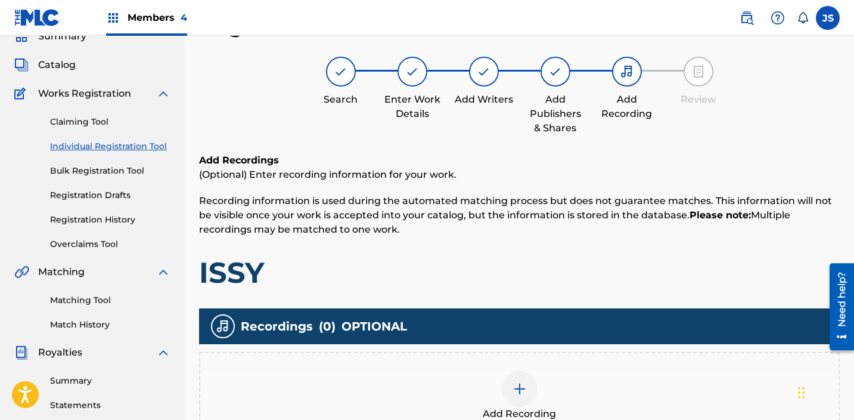
scroll to position [148, 0]
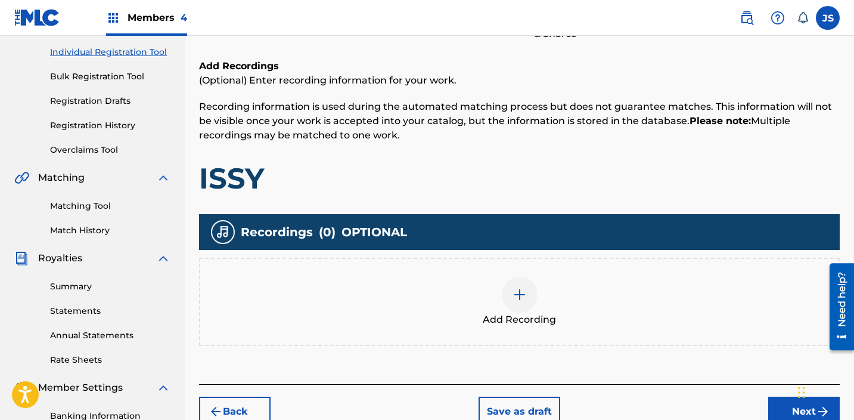
click at [532, 285] on div at bounding box center [520, 295] width 36 height 36
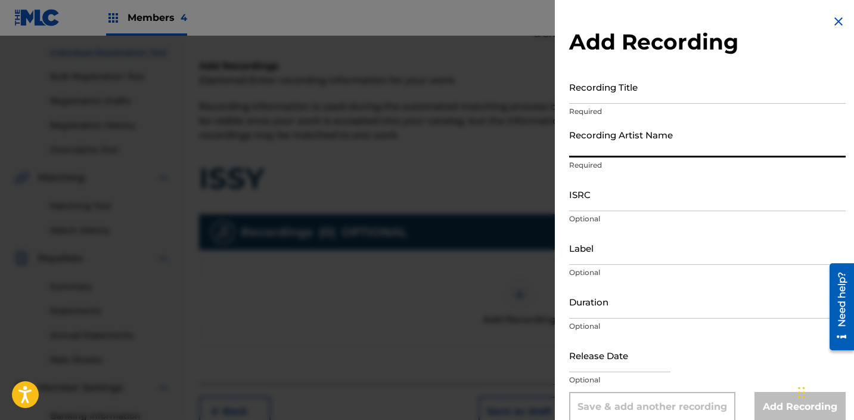
click at [628, 147] on input "Recording Artist Name" at bounding box center [707, 140] width 277 height 34
click at [609, 201] on input "ISRC" at bounding box center [707, 194] width 277 height 34
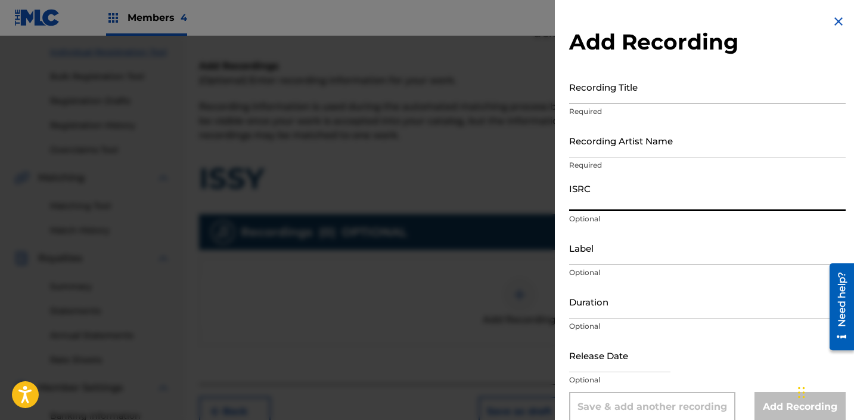
paste input "QZWV32576462"
type input "QZWV32576462"
click at [642, 147] on input "Recording Artist Name" at bounding box center [707, 140] width 277 height 34
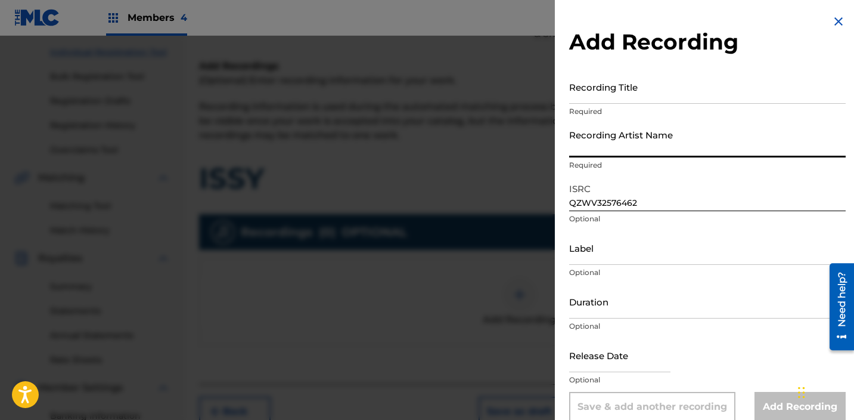
type input "[PERSON_NAME]"
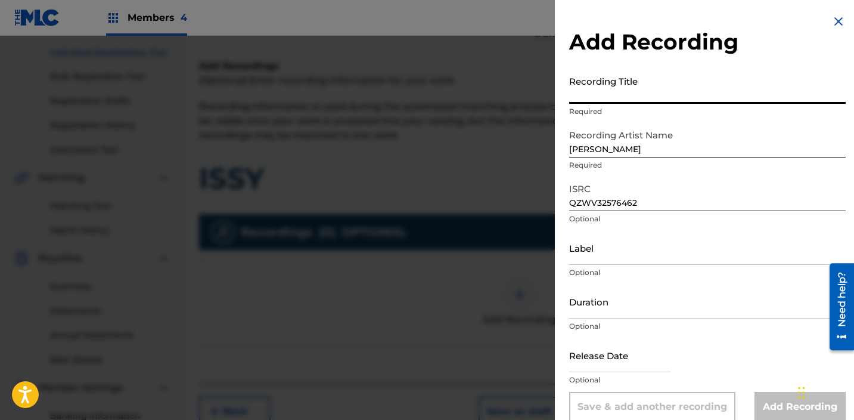
click at [646, 94] on input "Recording Title" at bounding box center [707, 87] width 277 height 34
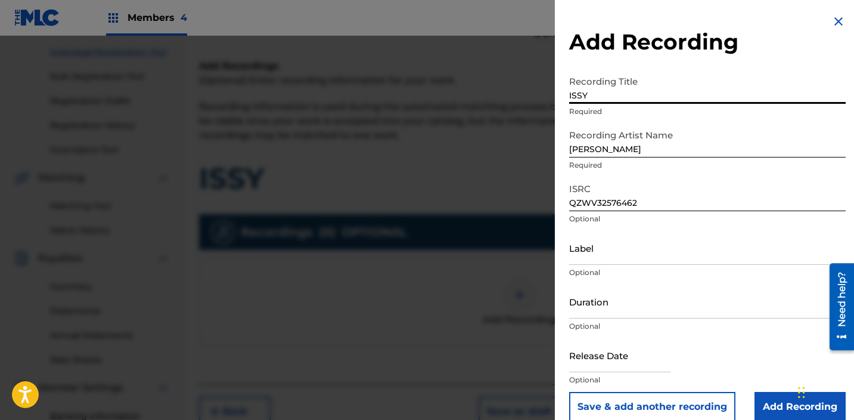
scroll to position [16, 0]
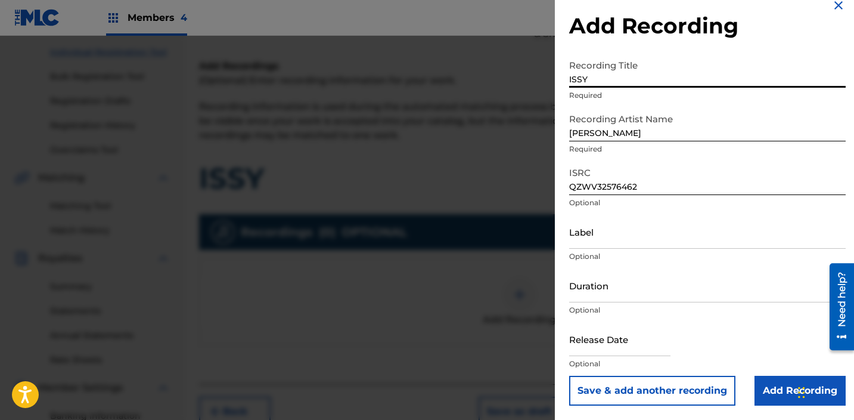
type input "ISSY"
click at [760, 387] on input "Add Recording" at bounding box center [800, 391] width 91 height 30
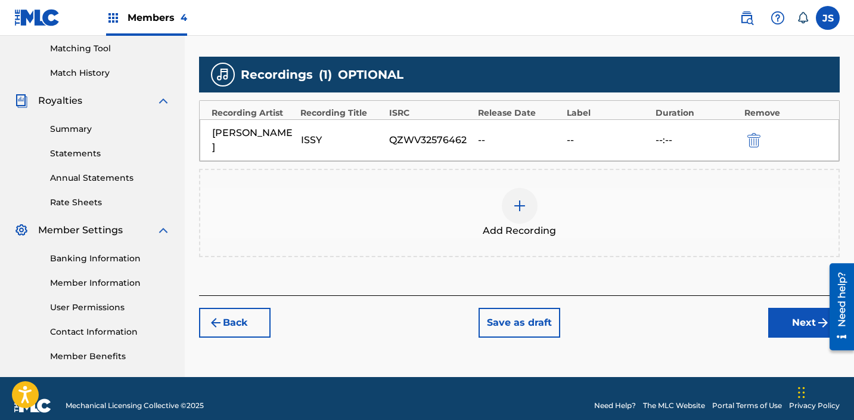
scroll to position [320, 0]
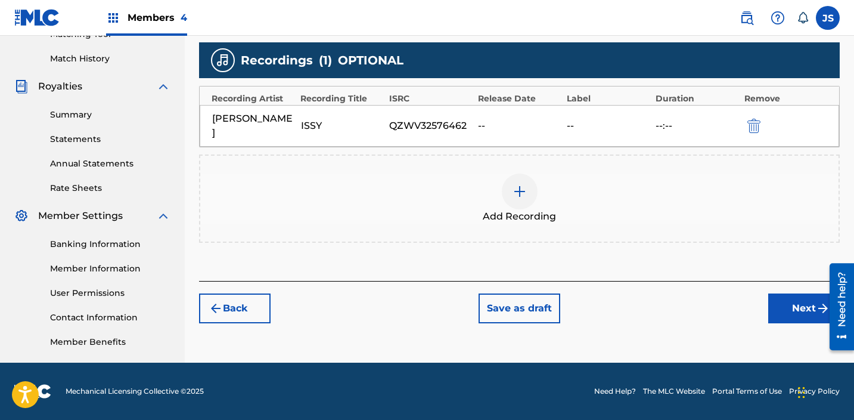
click at [788, 302] on button "Next" at bounding box center [805, 308] width 72 height 30
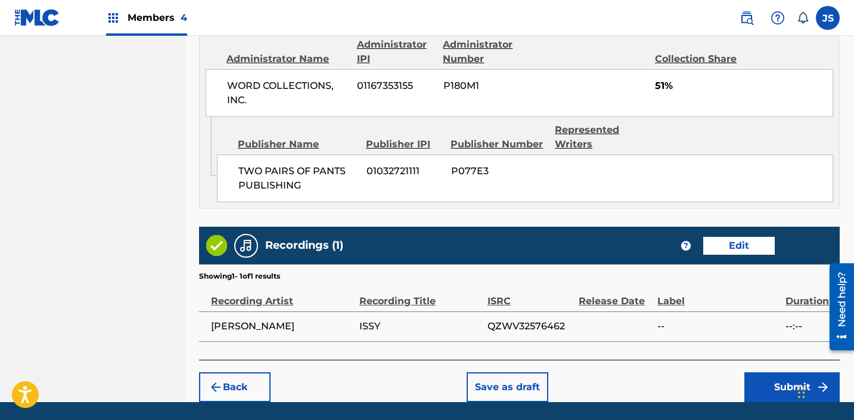
scroll to position [695, 0]
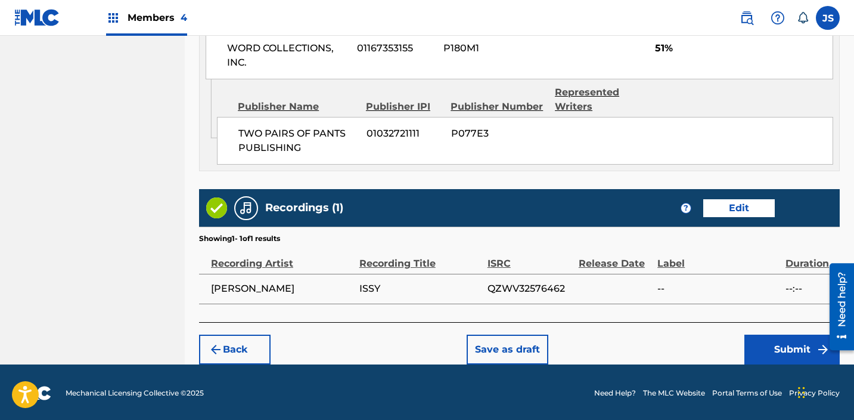
click at [796, 340] on button "Submit" at bounding box center [792, 349] width 95 height 30
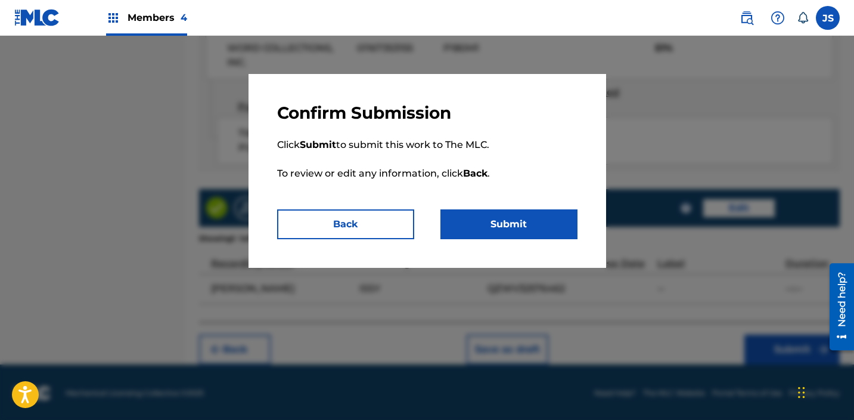
click at [510, 233] on button "Submit" at bounding box center [509, 224] width 137 height 30
